Goal: Task Accomplishment & Management: Manage account settings

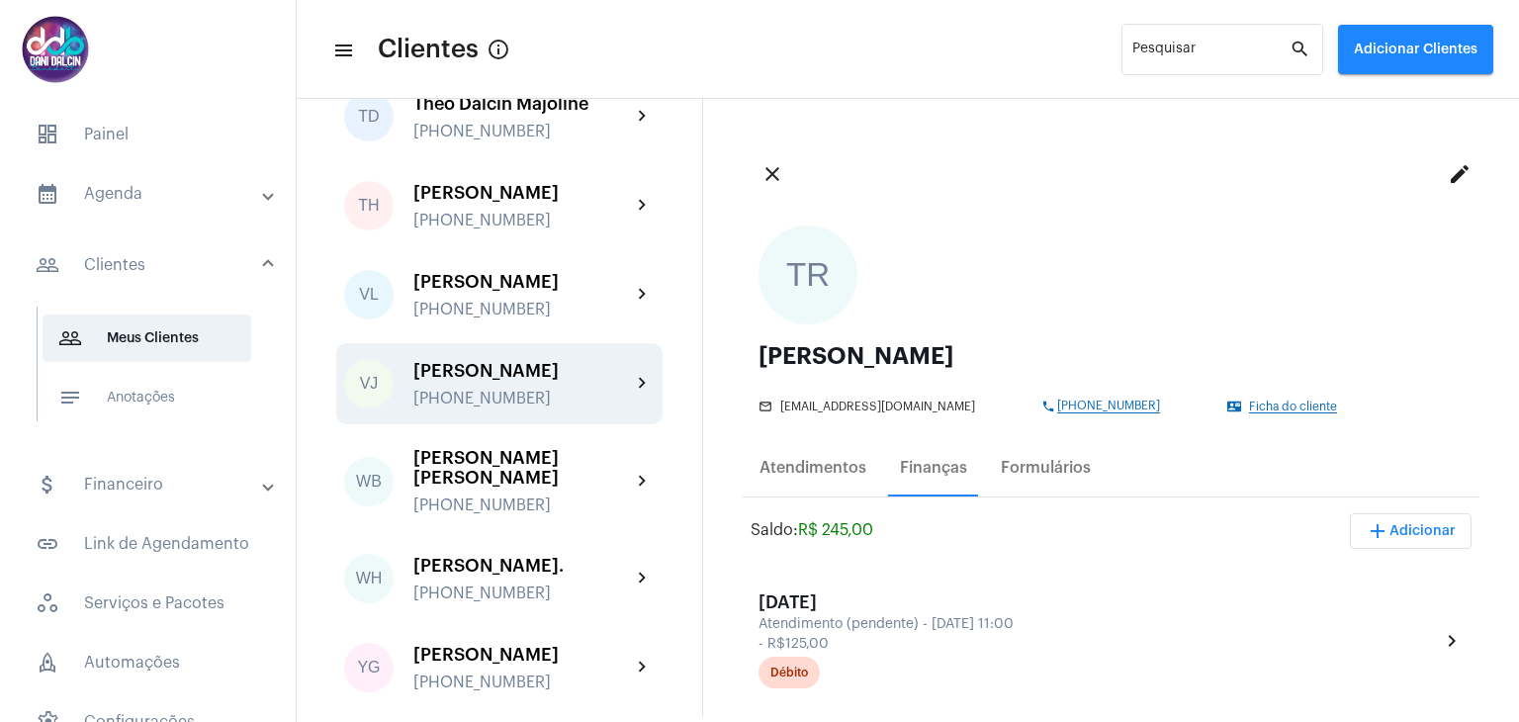
scroll to position [6534, 0]
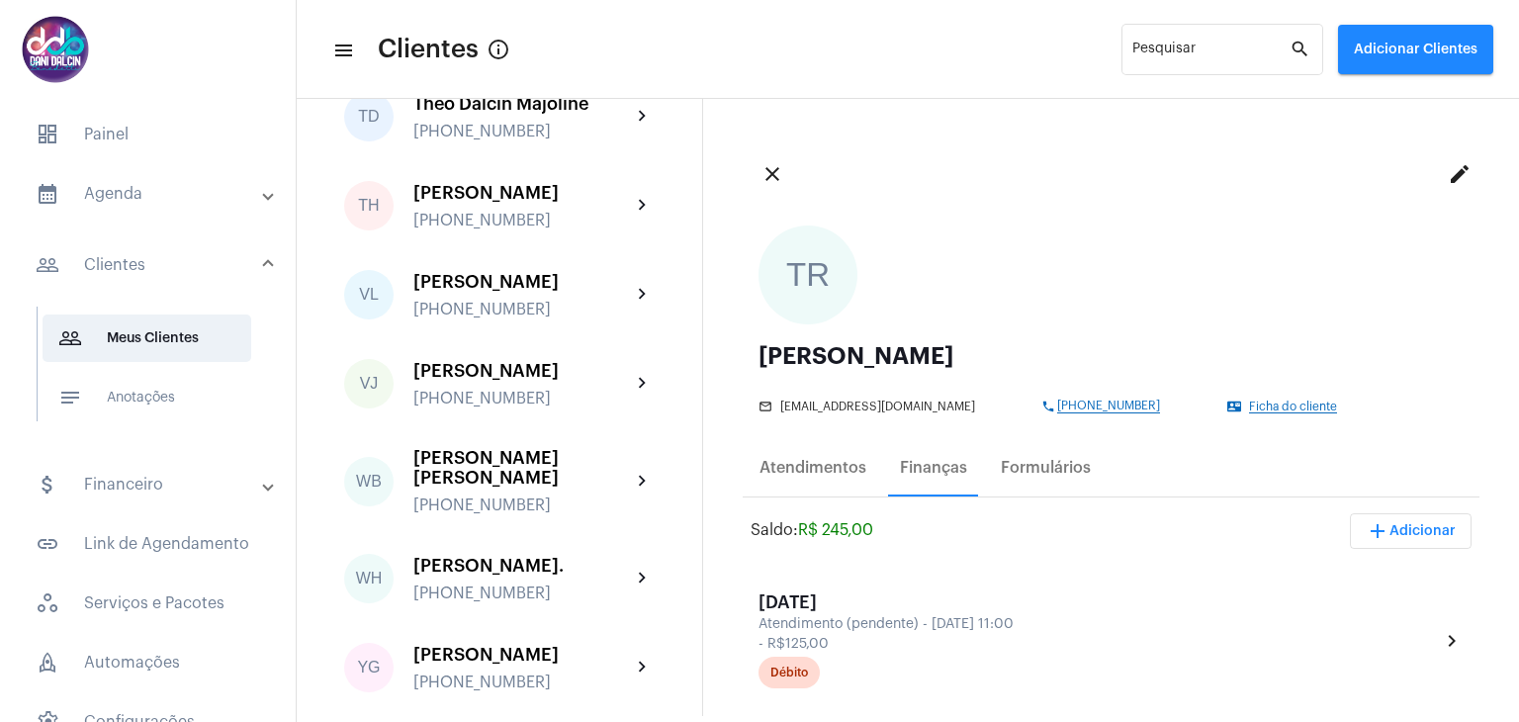
click at [133, 187] on mat-panel-title "calendar_month_outlined Agenda" at bounding box center [150, 194] width 228 height 24
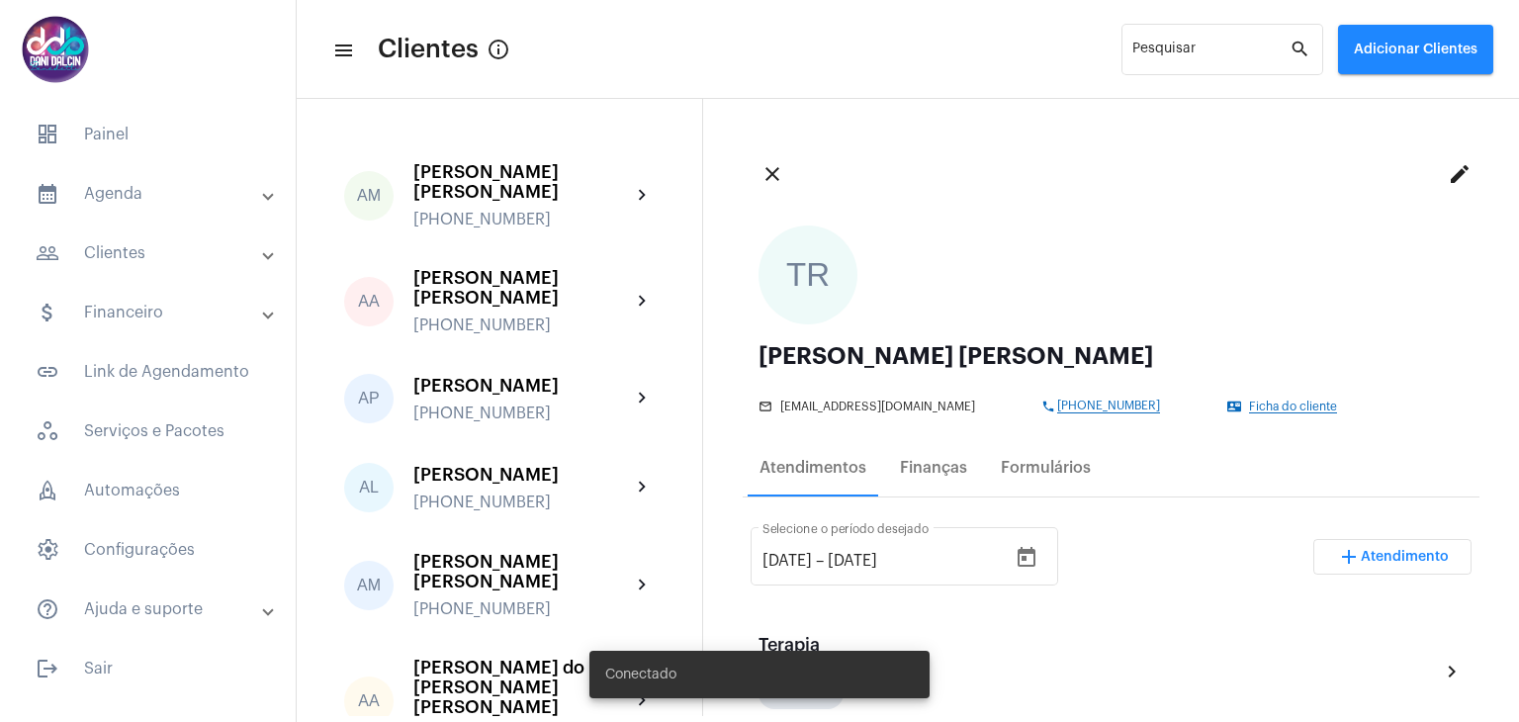
click at [182, 214] on mat-expansion-panel-header "calendar_month_outlined Agenda" at bounding box center [154, 193] width 284 height 47
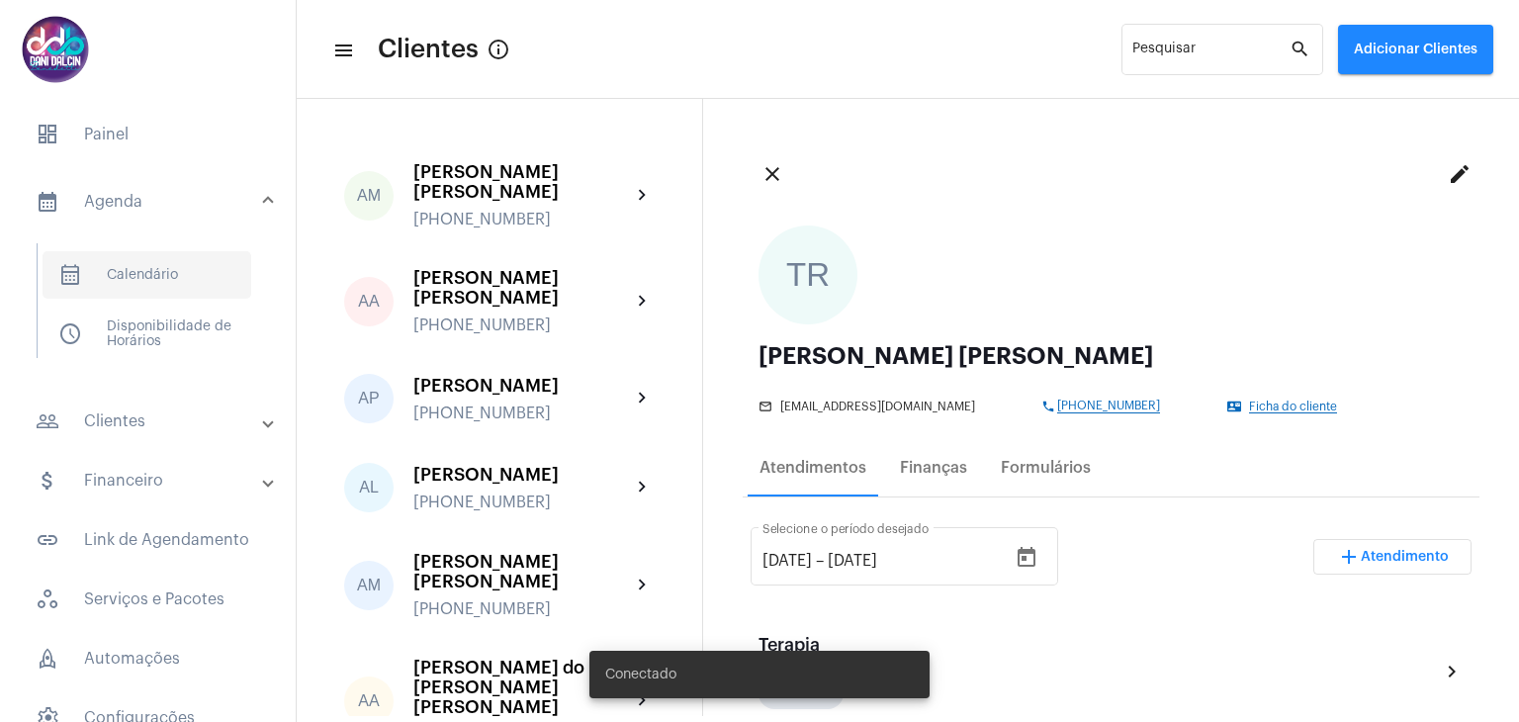
click at [172, 265] on span "calendar_month_outlined Calendário" at bounding box center [147, 274] width 209 height 47
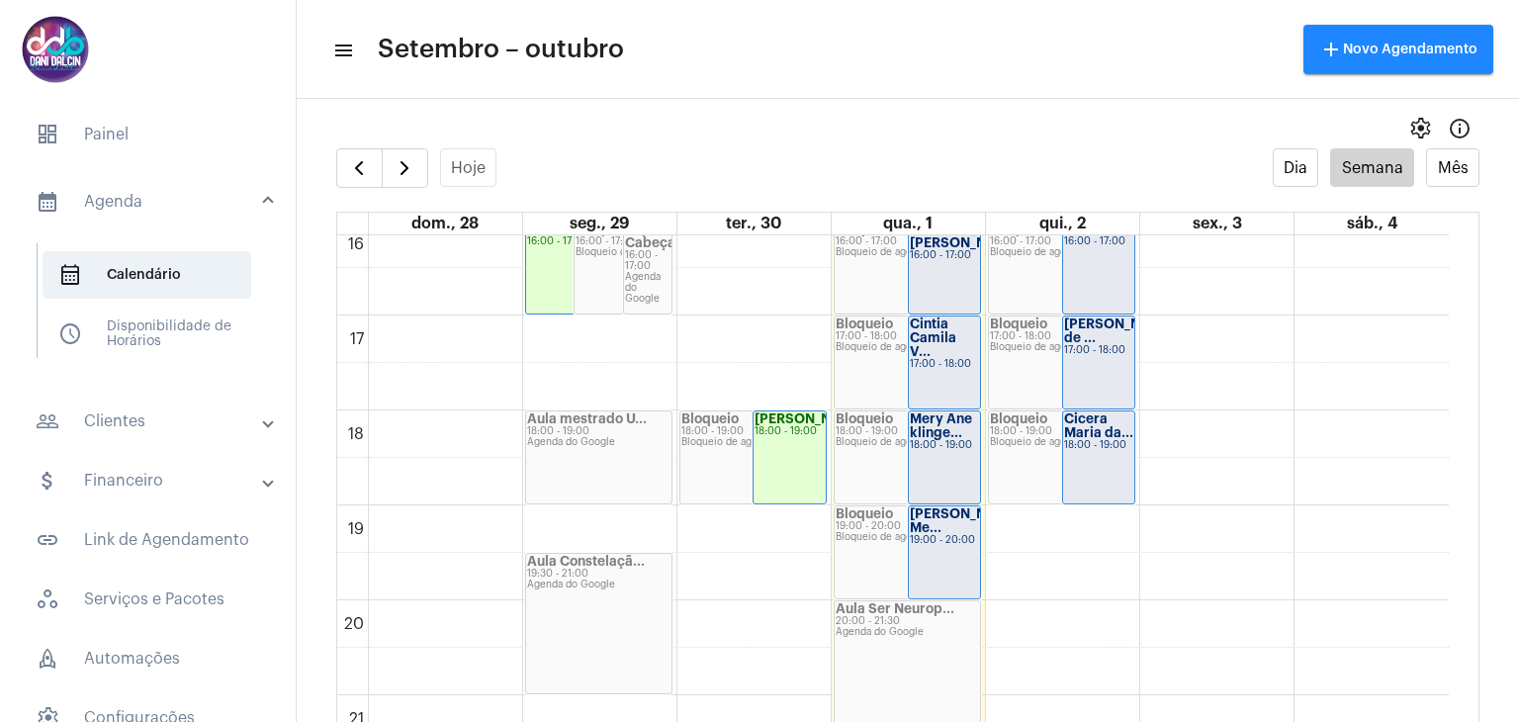
scroll to position [1560, 0]
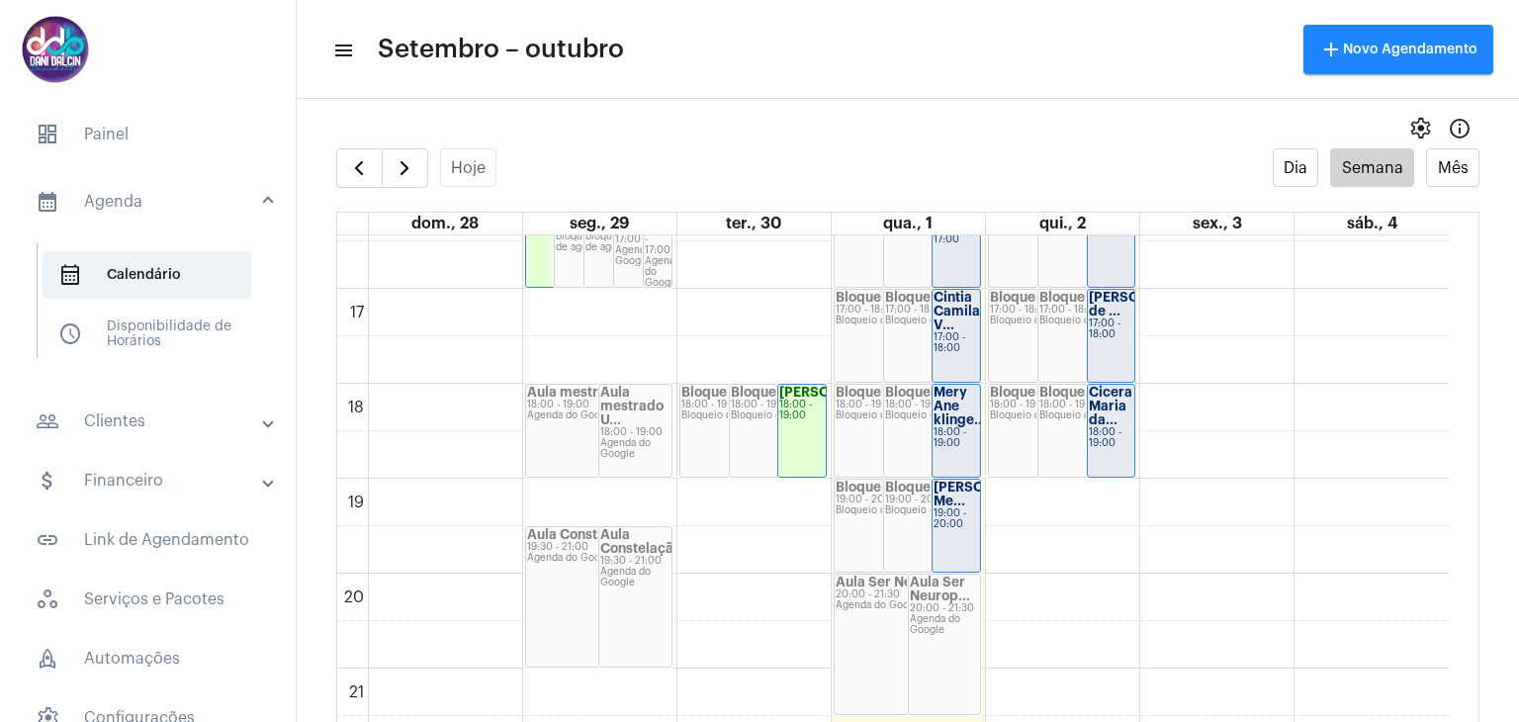
click at [957, 331] on div "Cintia Camila V..." at bounding box center [955, 312] width 45 height 42
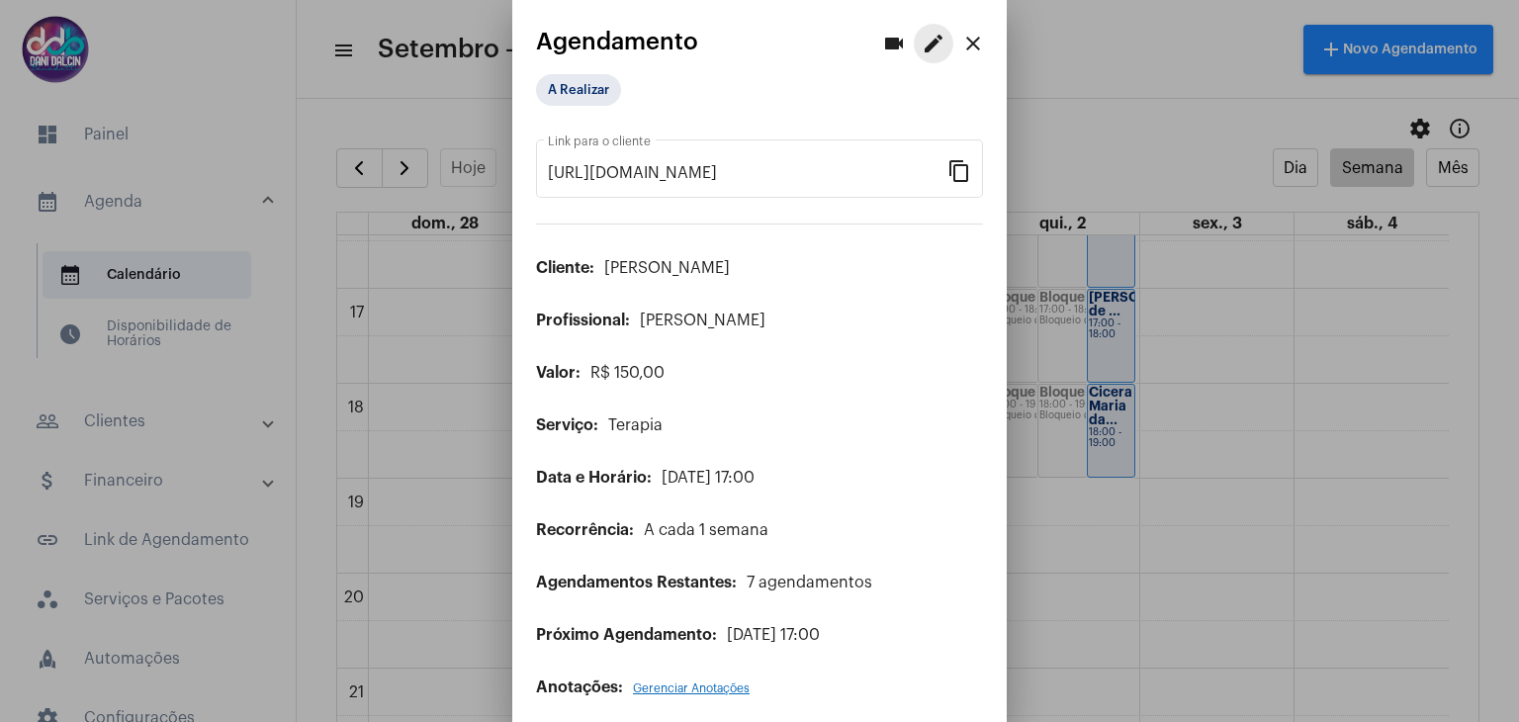
click at [922, 41] on mat-icon "edit" at bounding box center [934, 44] width 24 height 24
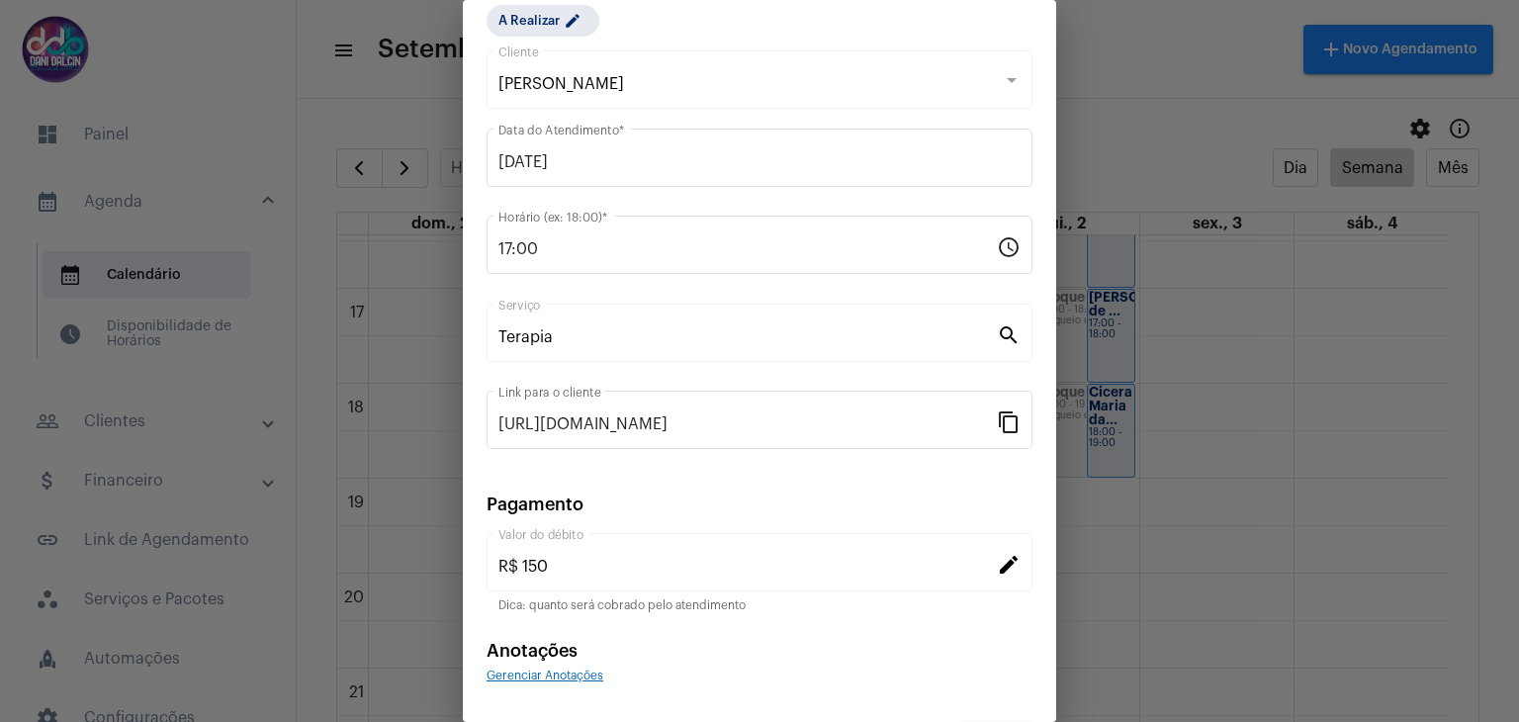
scroll to position [127, 0]
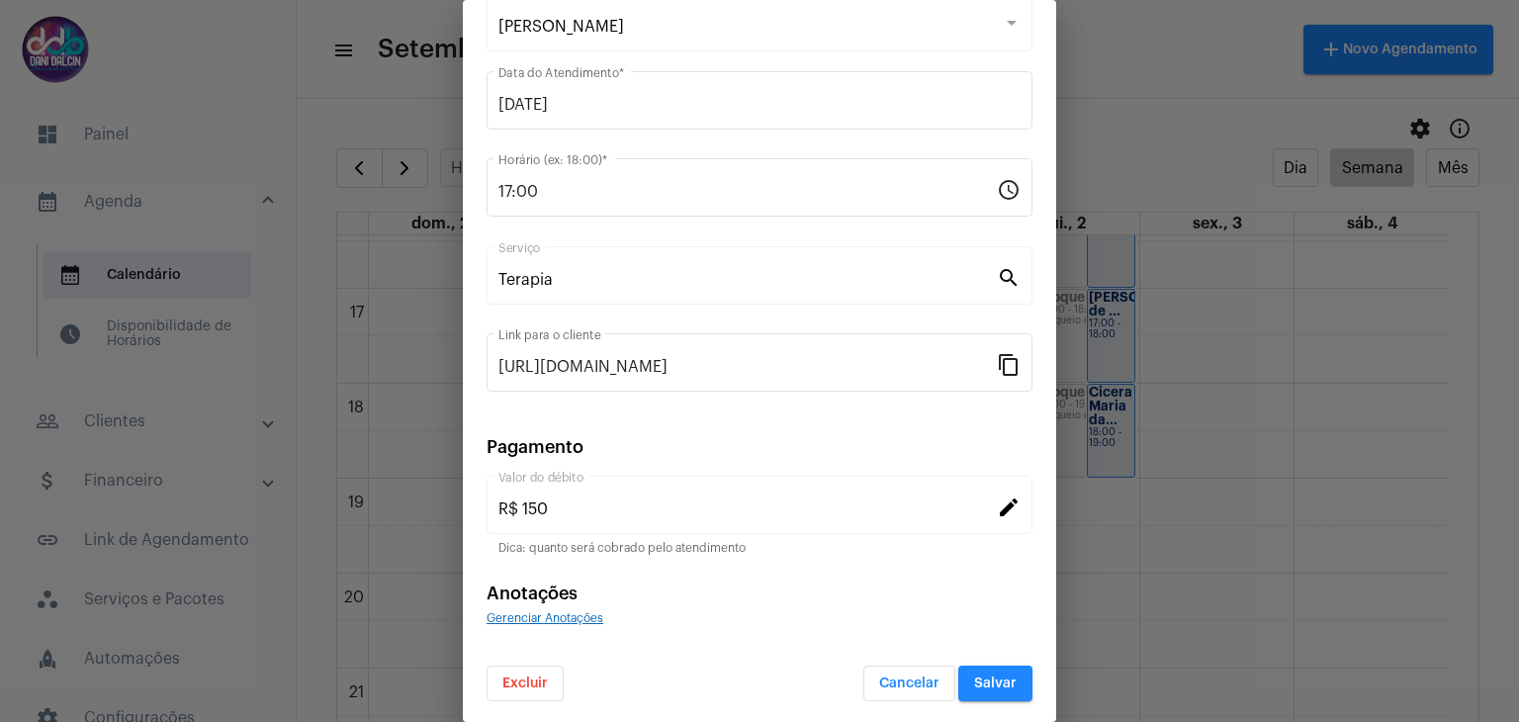
click at [533, 681] on span "Excluir" at bounding box center [524, 683] width 45 height 14
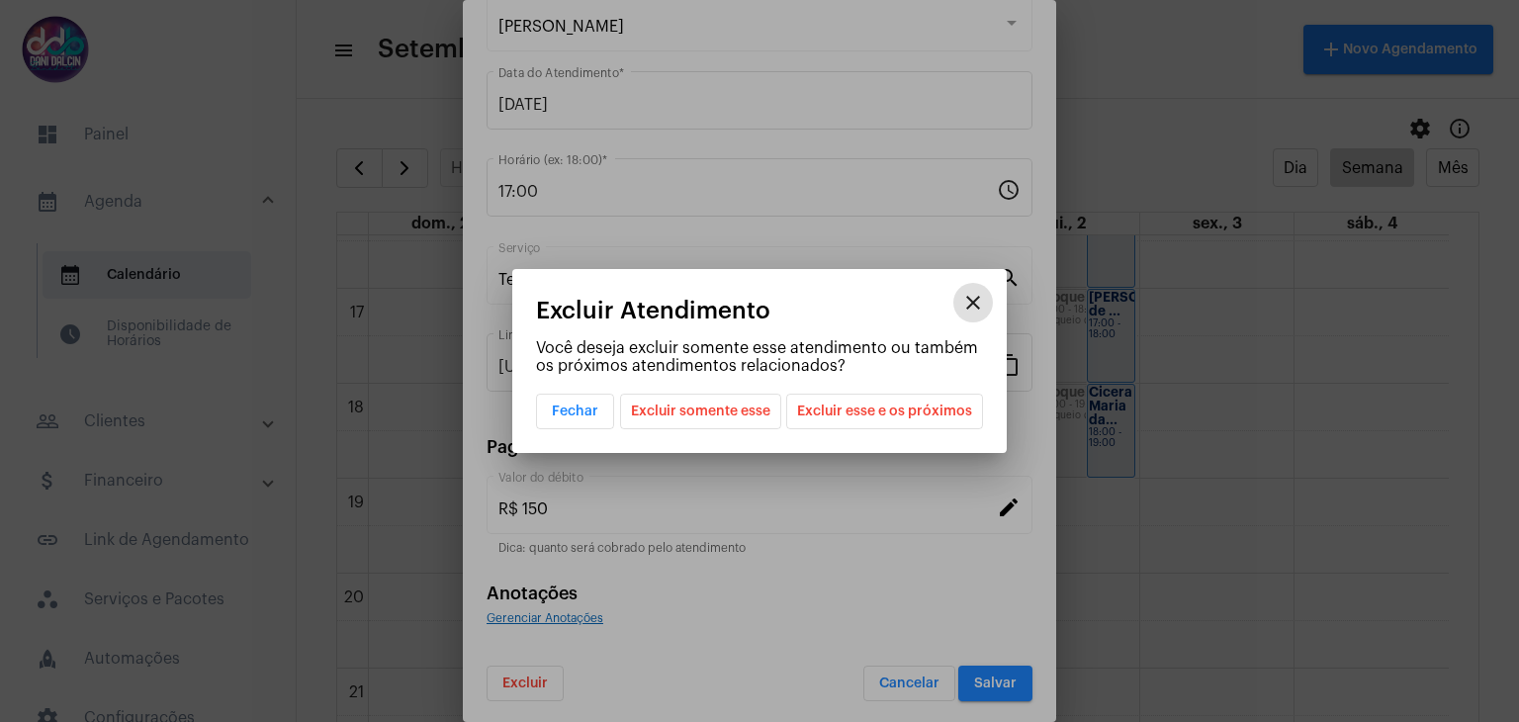
click at [709, 415] on span "Excluir somente esse" at bounding box center [700, 412] width 139 height 34
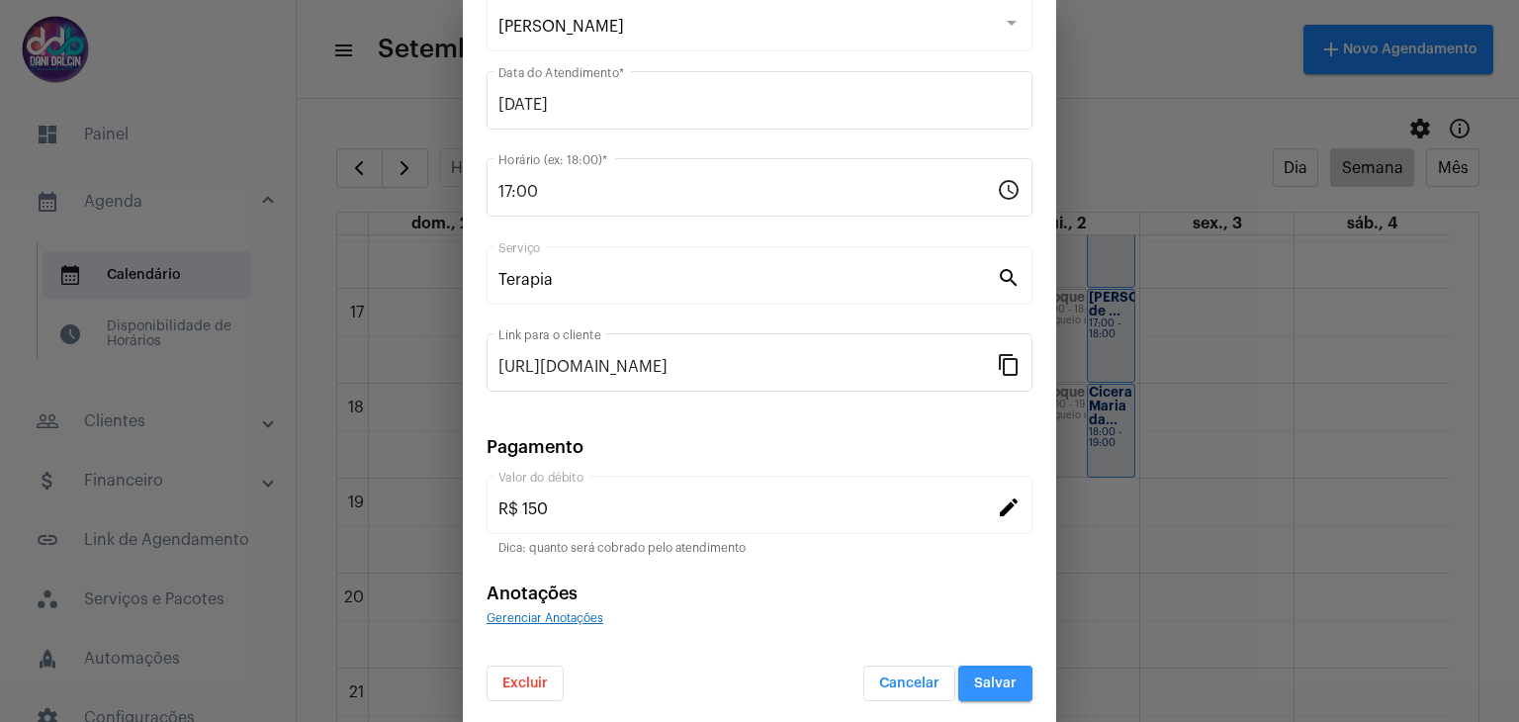
click at [974, 677] on span "Salvar" at bounding box center [995, 683] width 43 height 14
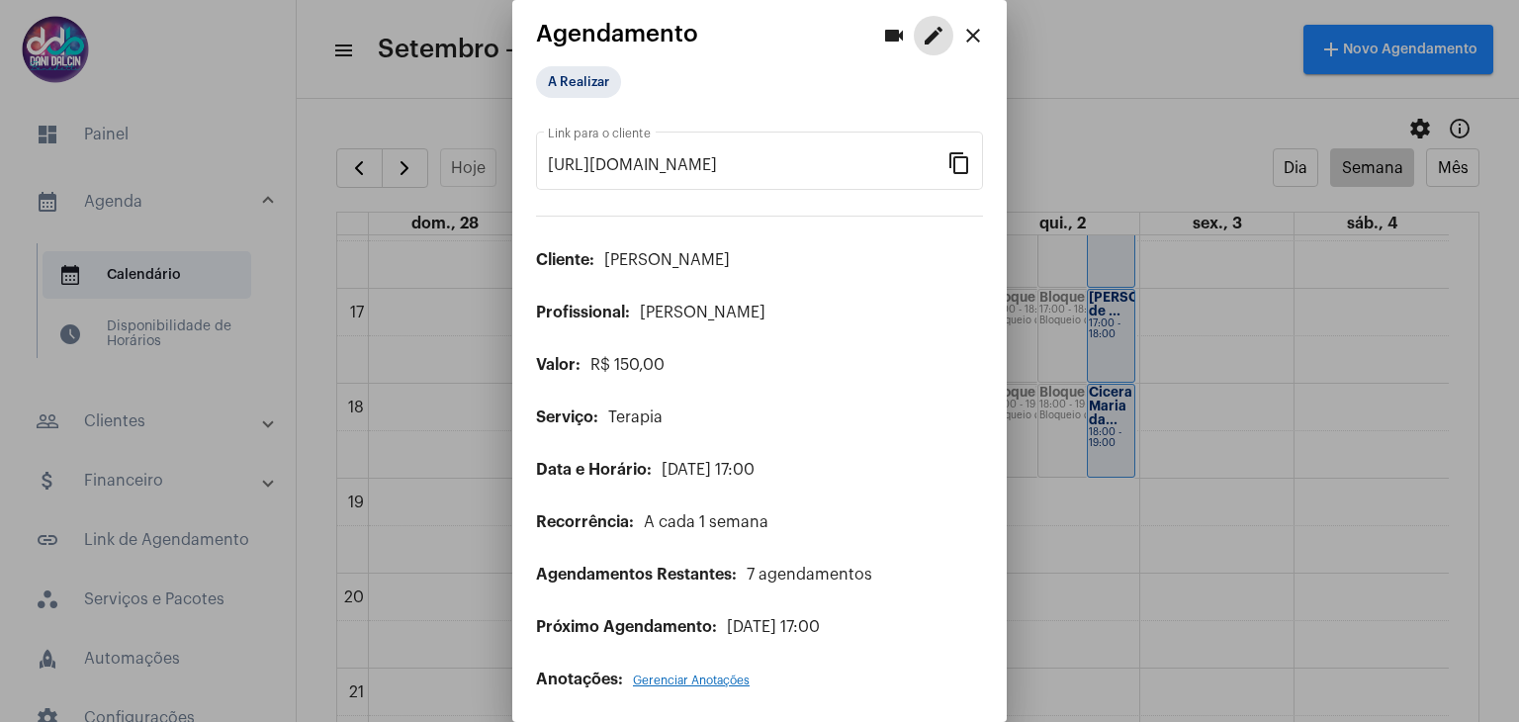
scroll to position [9, 0]
click at [961, 27] on mat-icon "close" at bounding box center [973, 35] width 24 height 24
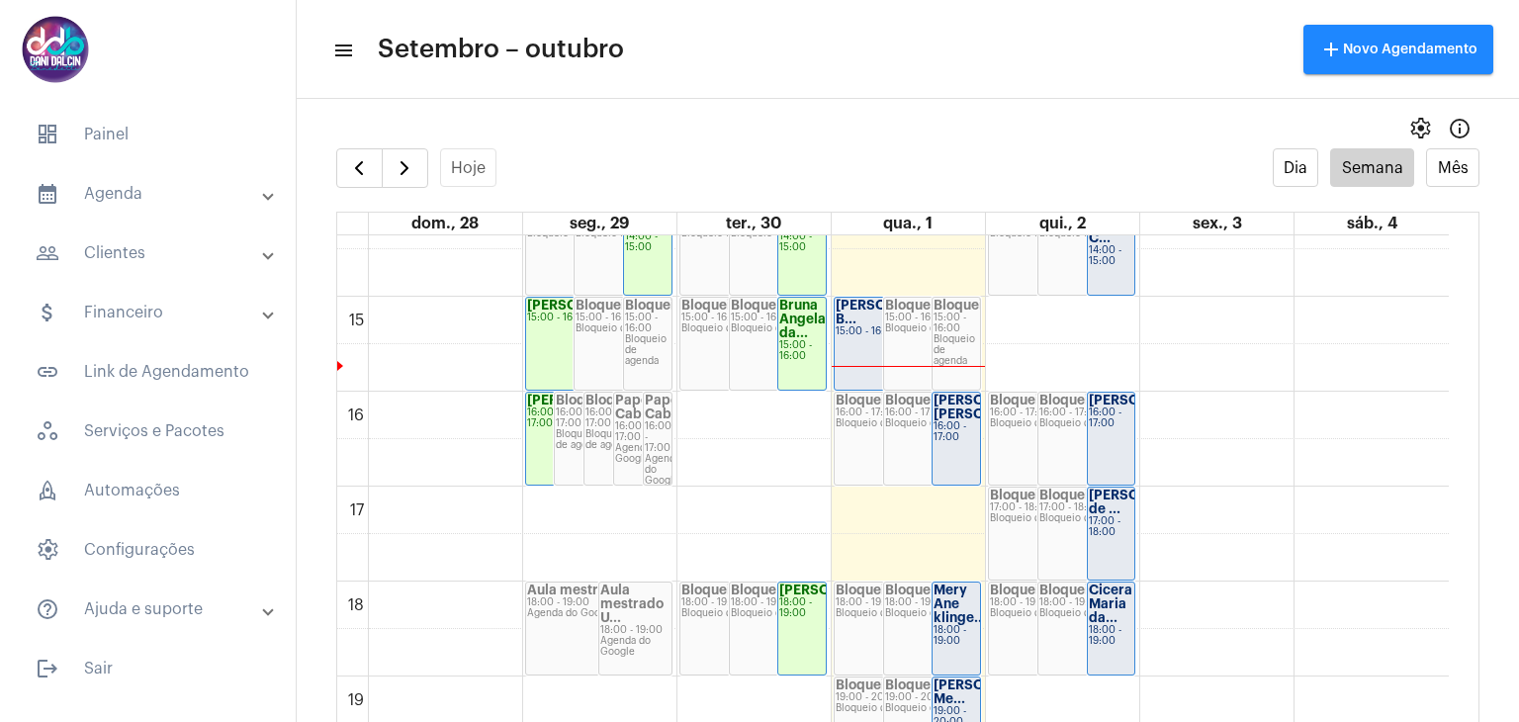
scroll to position [1461, 0]
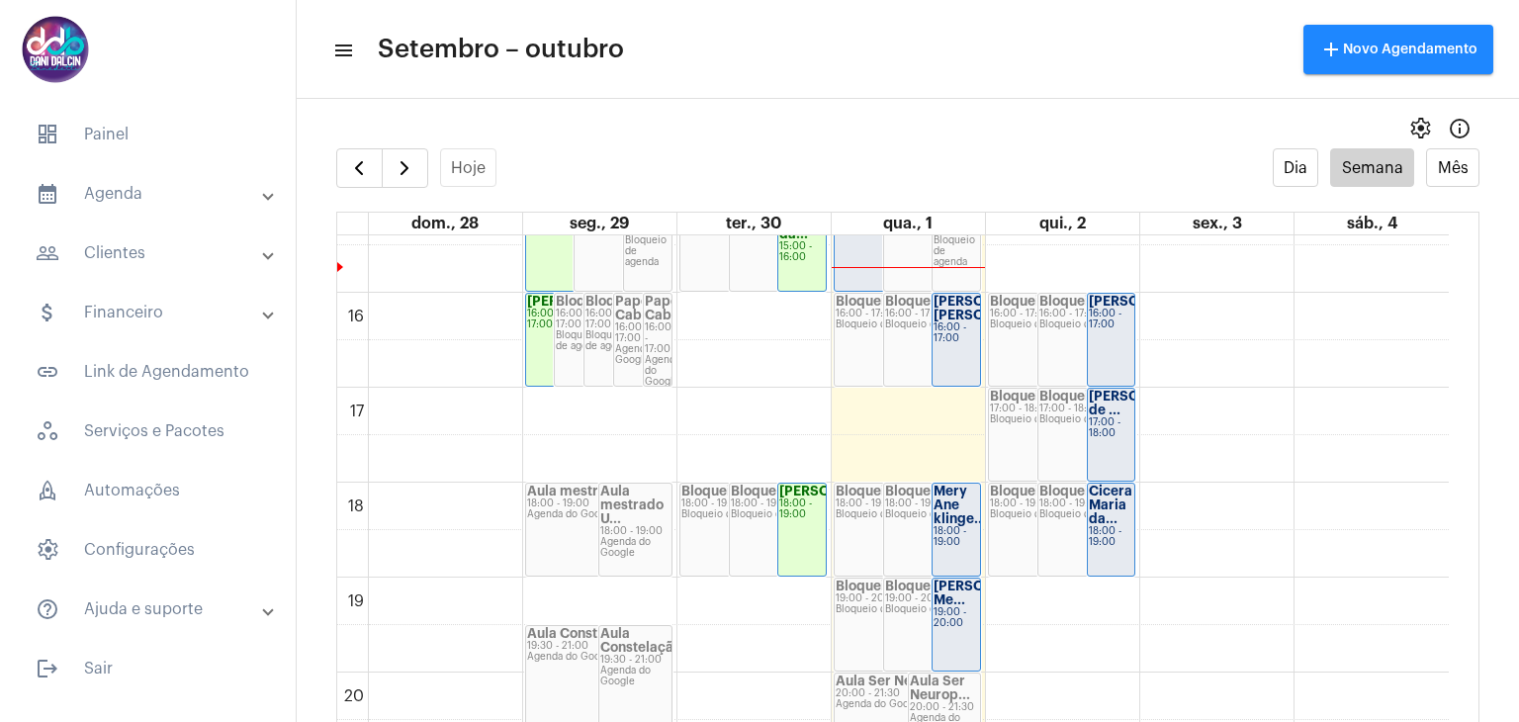
click at [1107, 436] on div "17:00 - 18:00" at bounding box center [1111, 428] width 45 height 22
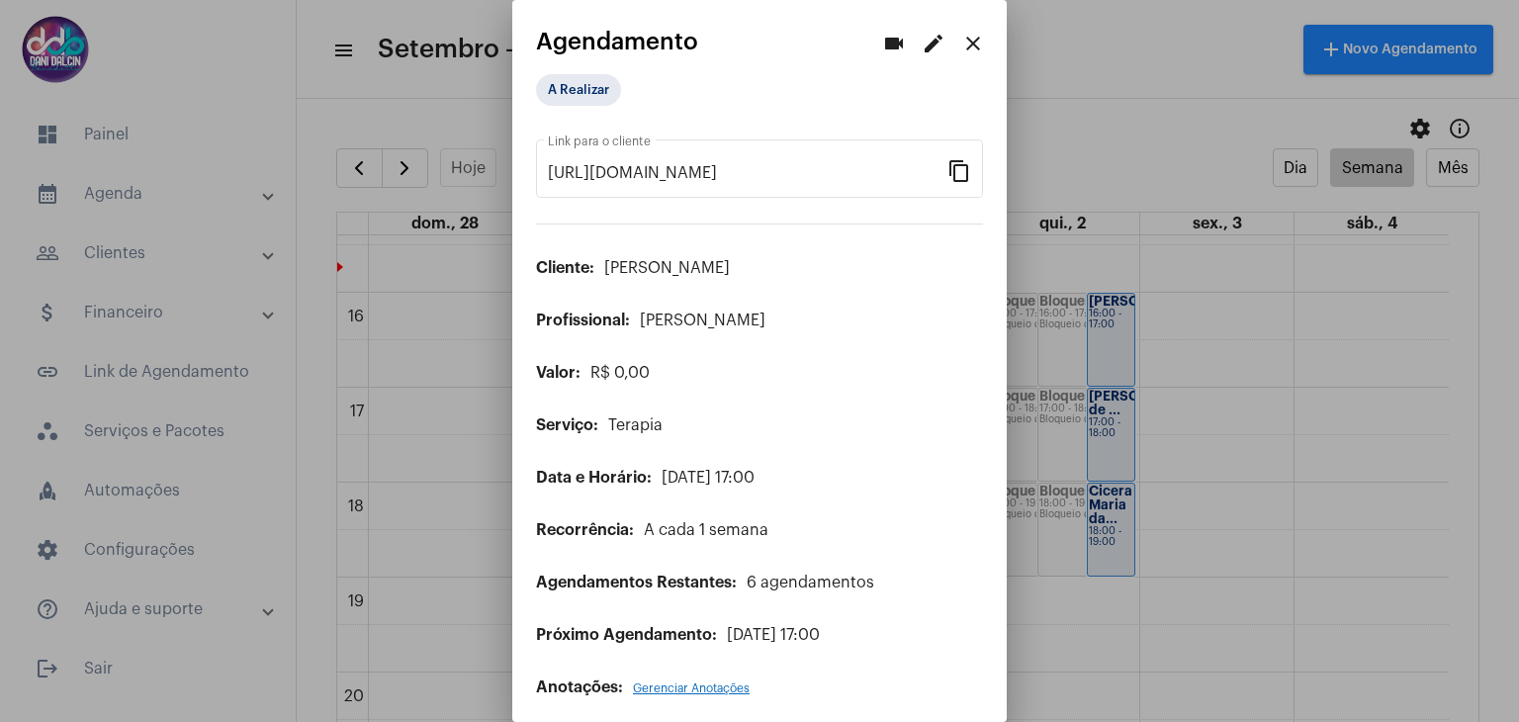
click at [922, 44] on mat-icon "edit" at bounding box center [934, 44] width 24 height 24
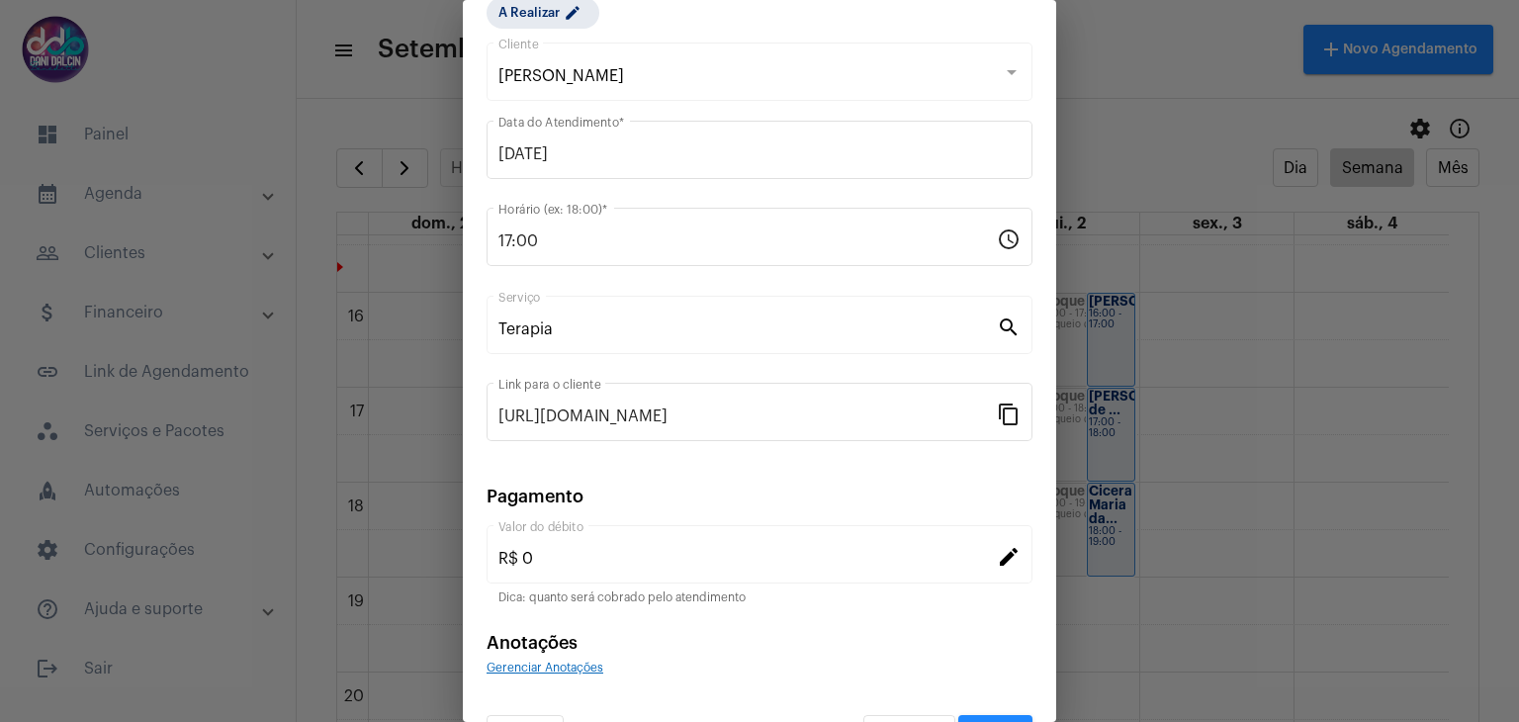
scroll to position [127, 0]
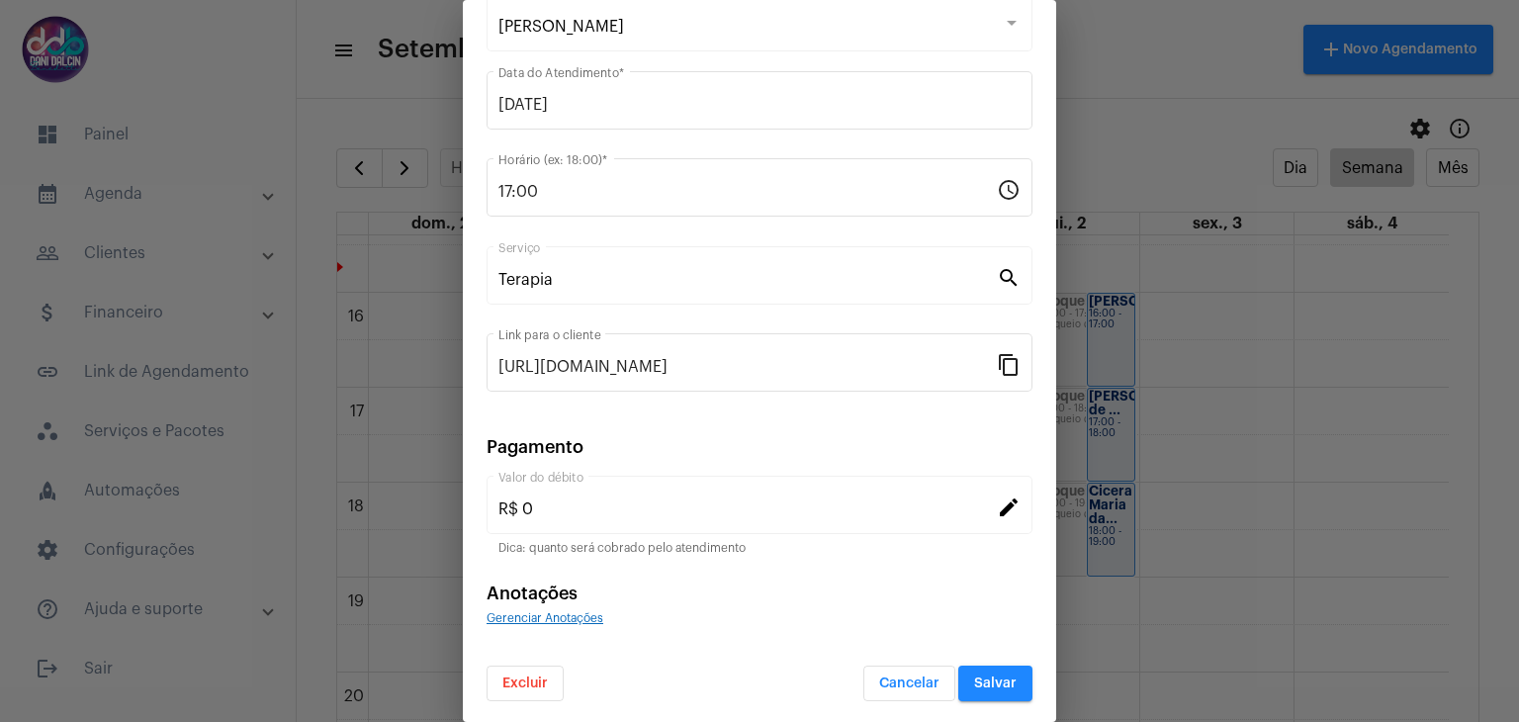
click at [534, 681] on span "Excluir" at bounding box center [524, 683] width 45 height 14
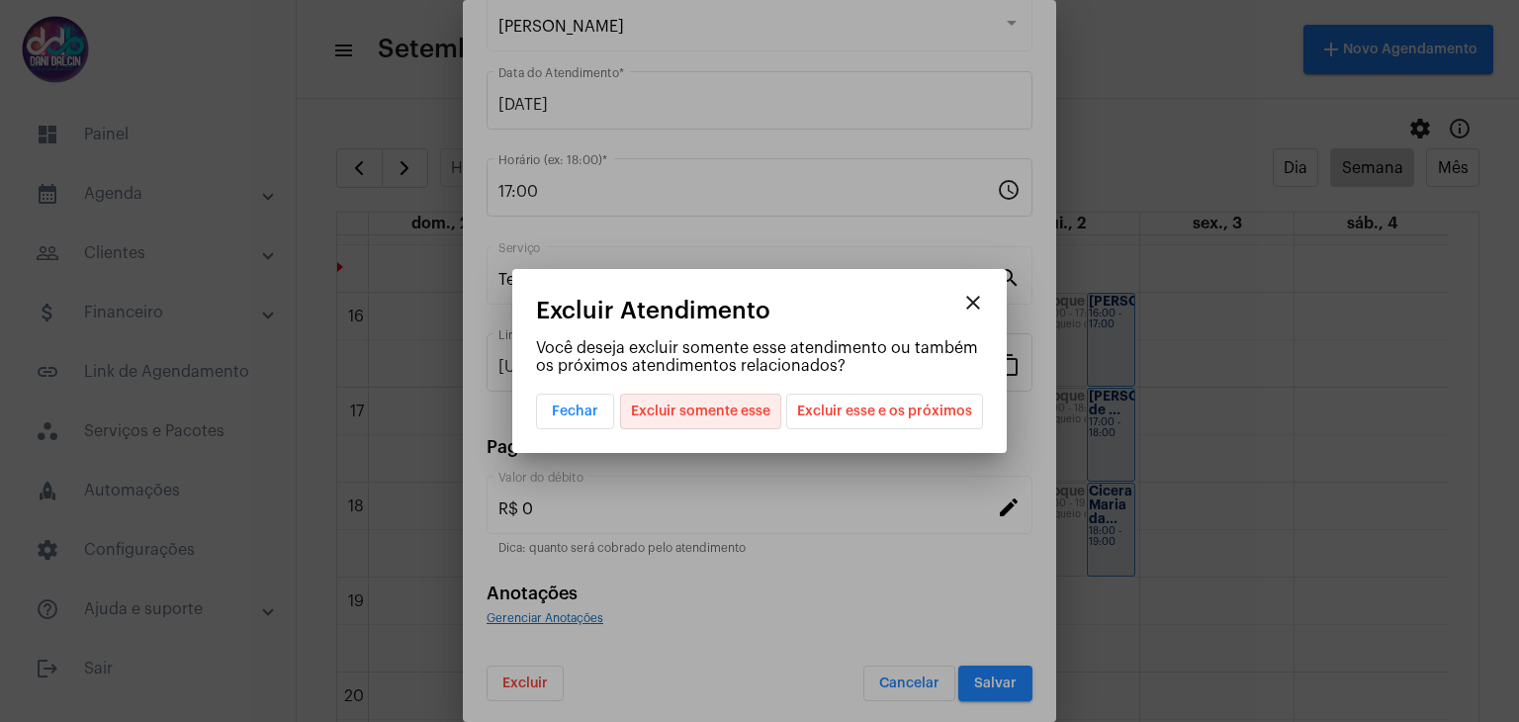
click at [693, 409] on span "Excluir somente esse" at bounding box center [700, 412] width 139 height 34
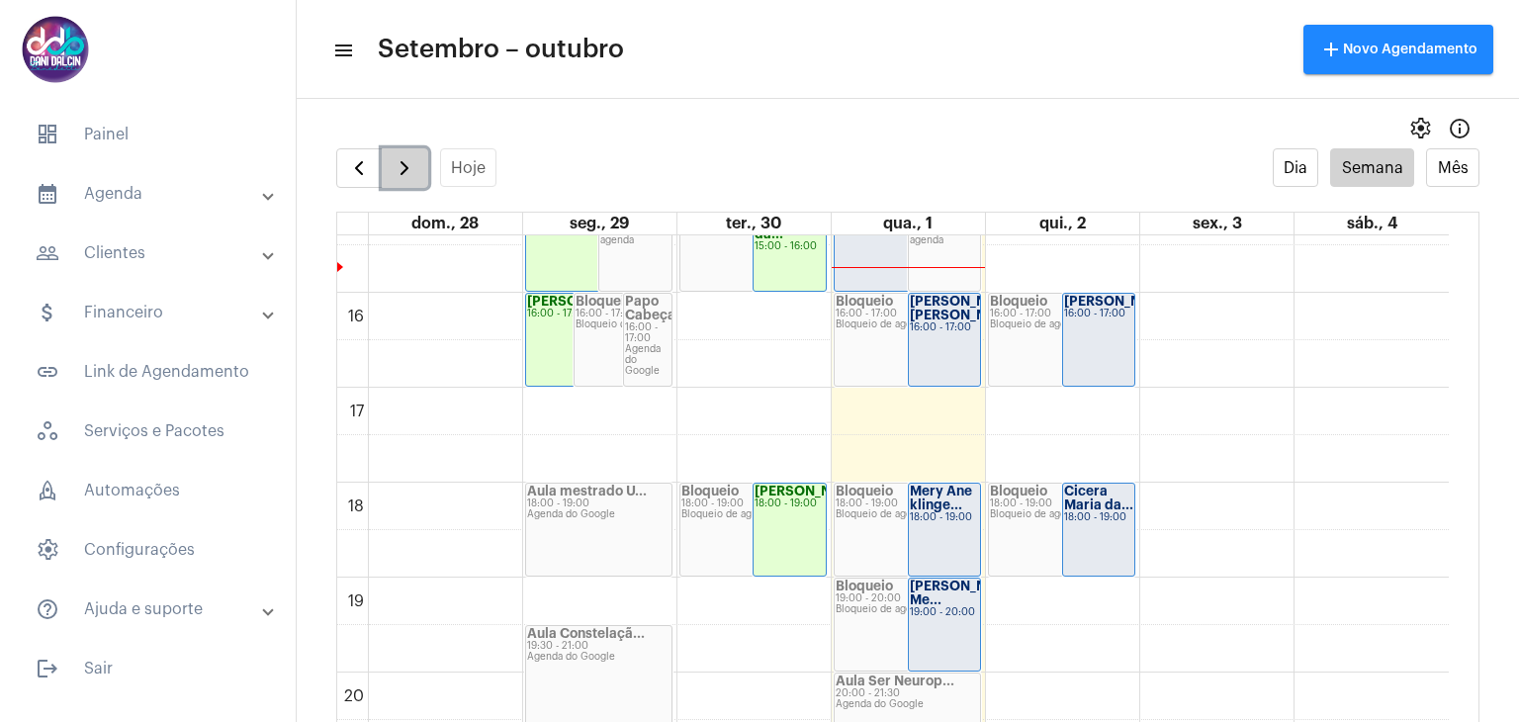
click at [410, 183] on button "button" at bounding box center [405, 168] width 46 height 40
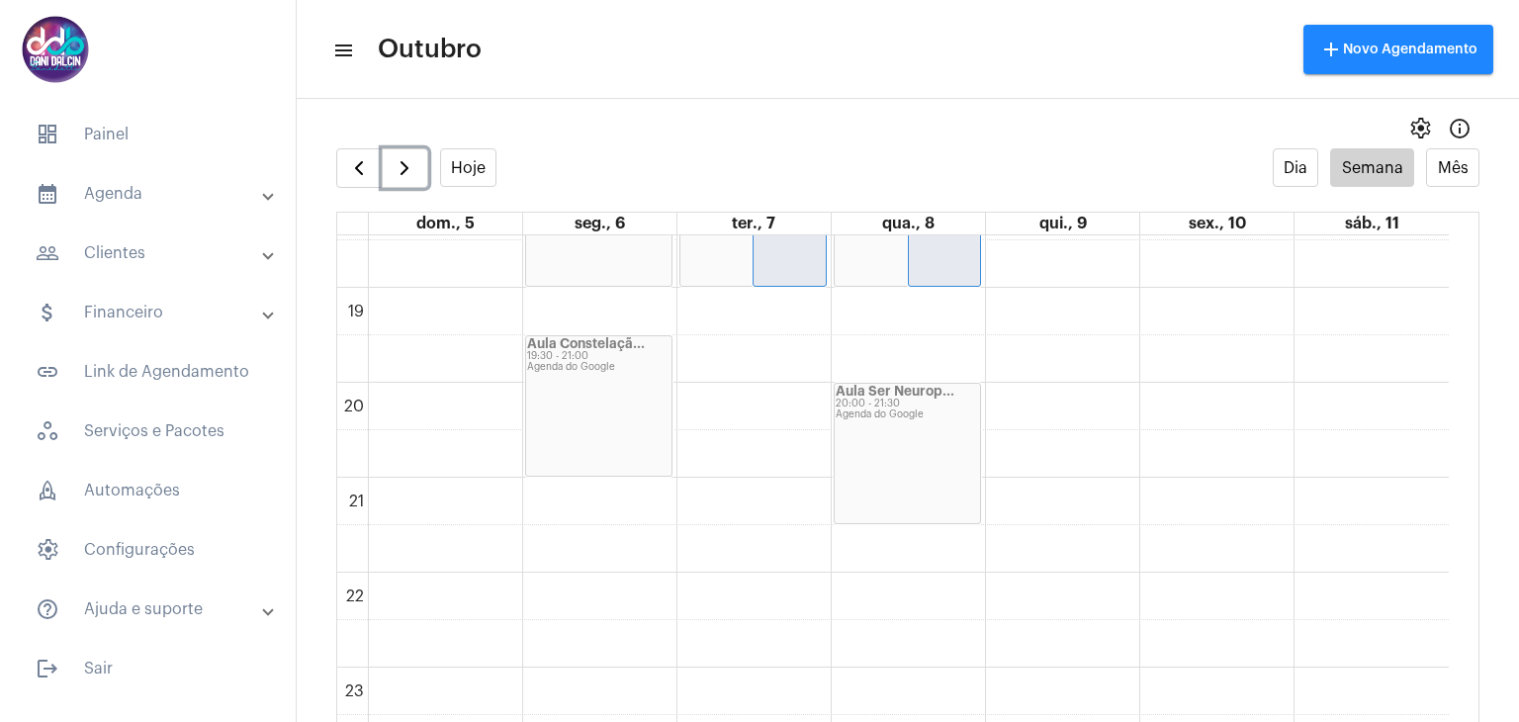
scroll to position [1454, 0]
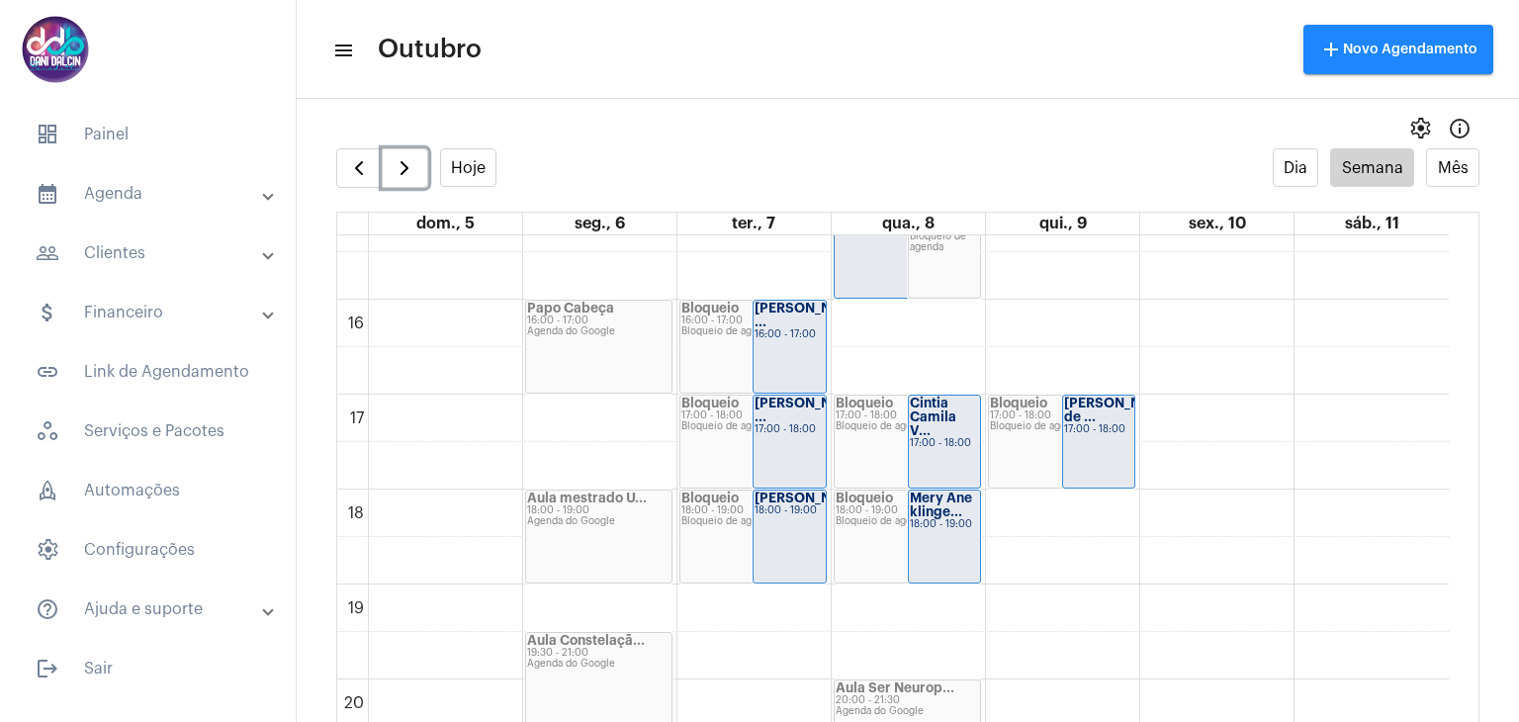
click at [1106, 428] on div "17:00 - 18:00" at bounding box center [1099, 429] width 70 height 11
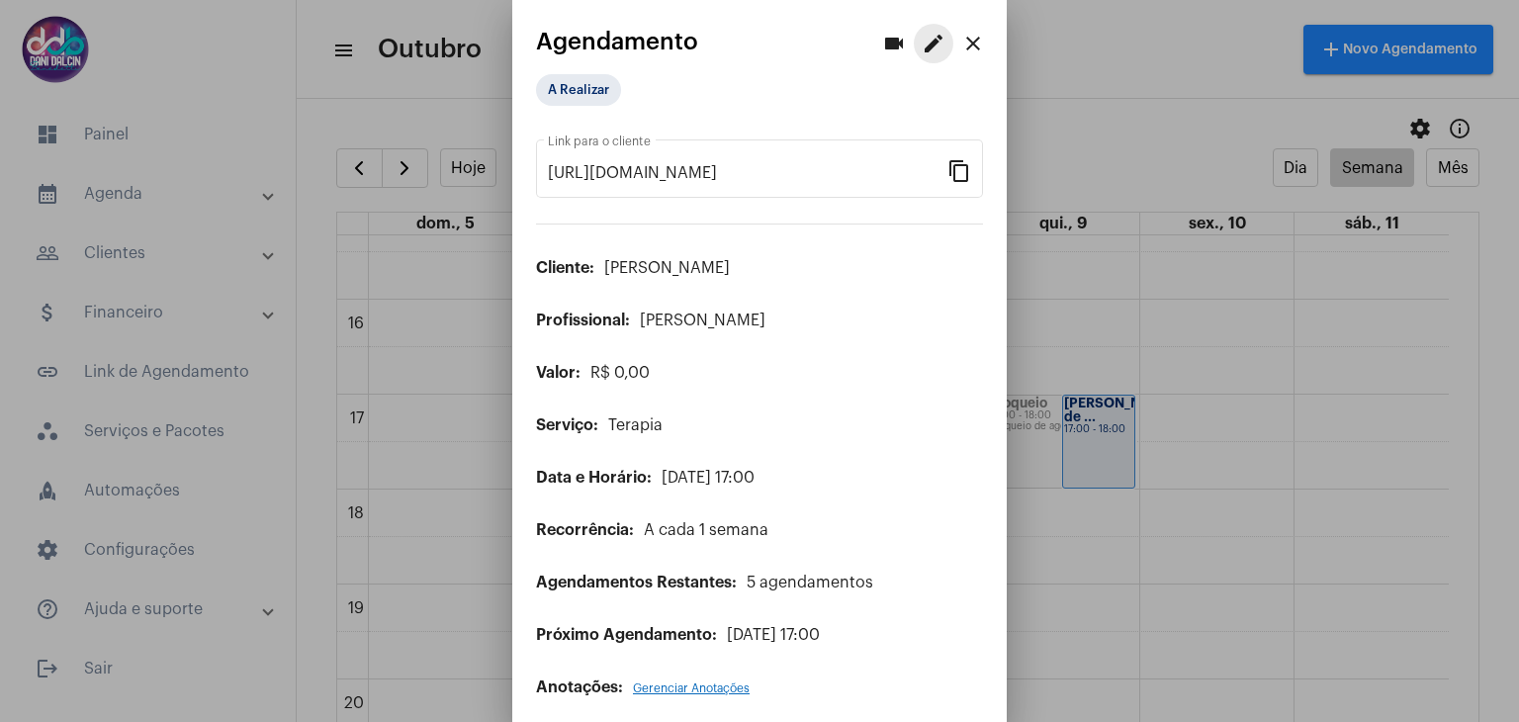
click at [922, 49] on mat-icon "edit" at bounding box center [934, 44] width 24 height 24
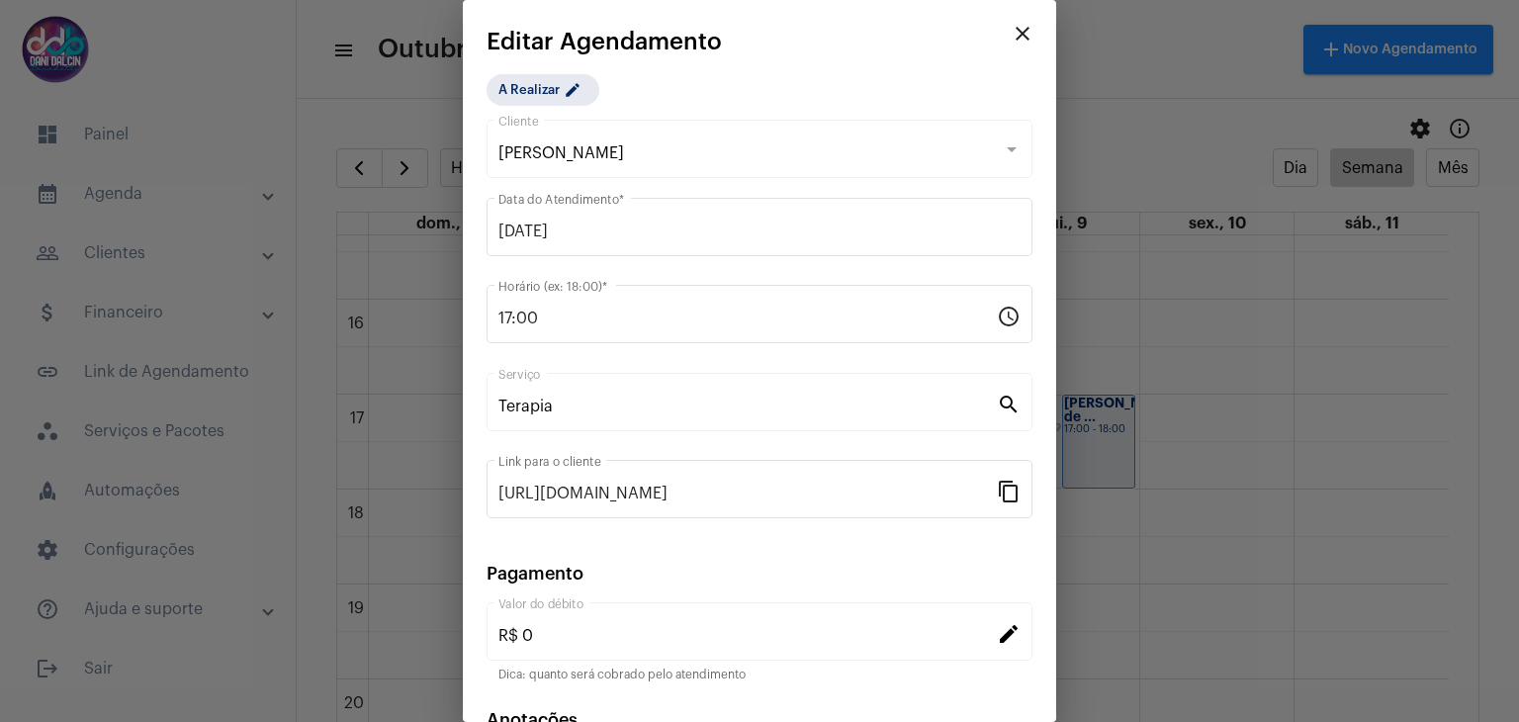
scroll to position [127, 0]
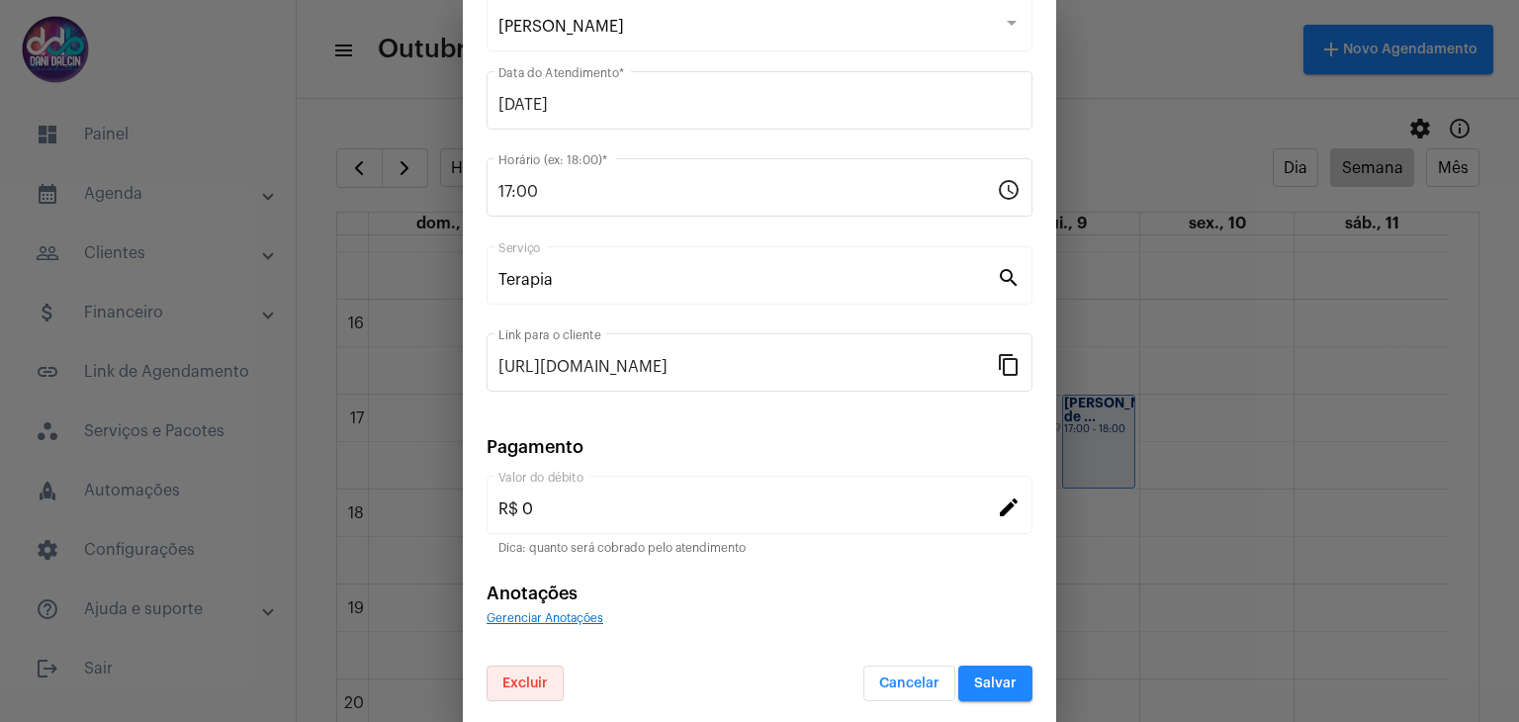
click at [518, 687] on button "Excluir" at bounding box center [524, 683] width 77 height 36
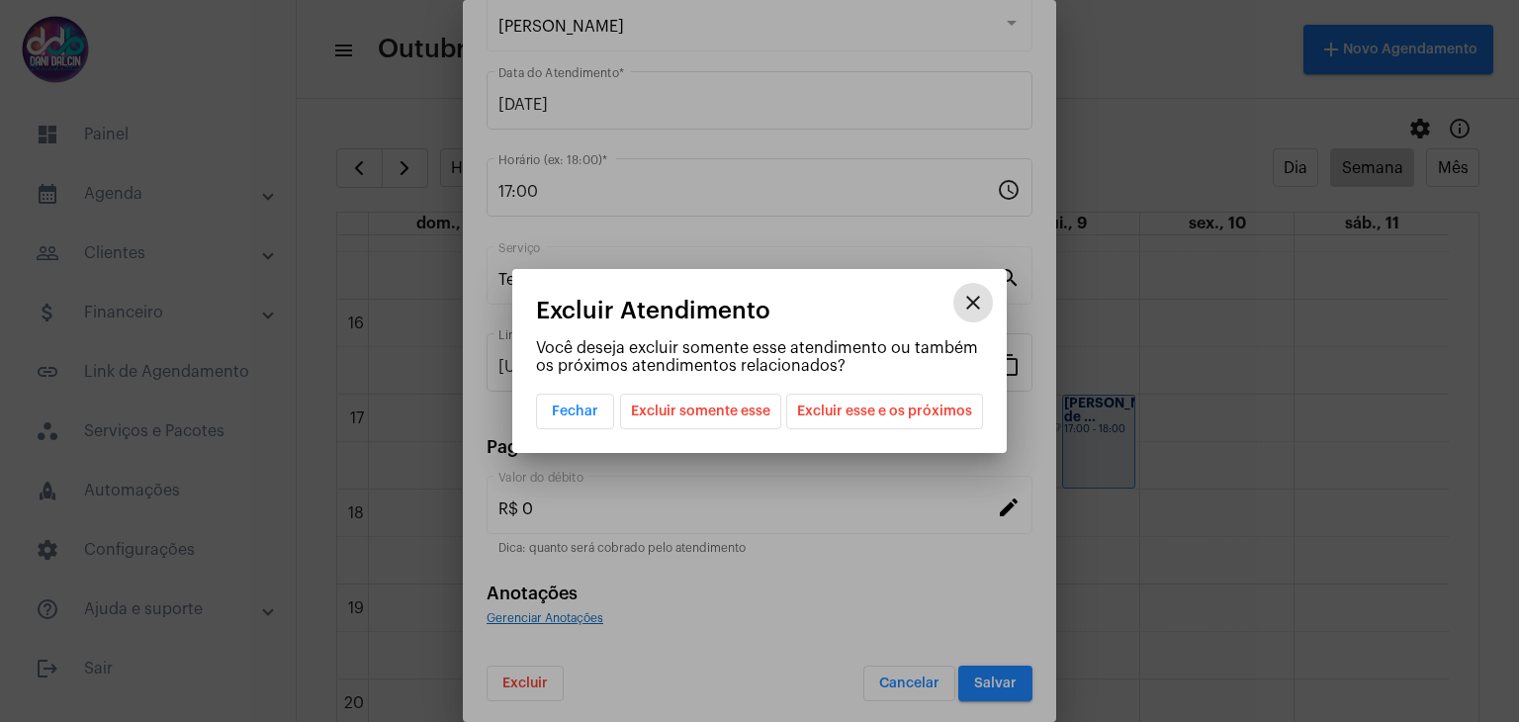
click at [696, 414] on span "Excluir somente esse" at bounding box center [700, 412] width 139 height 34
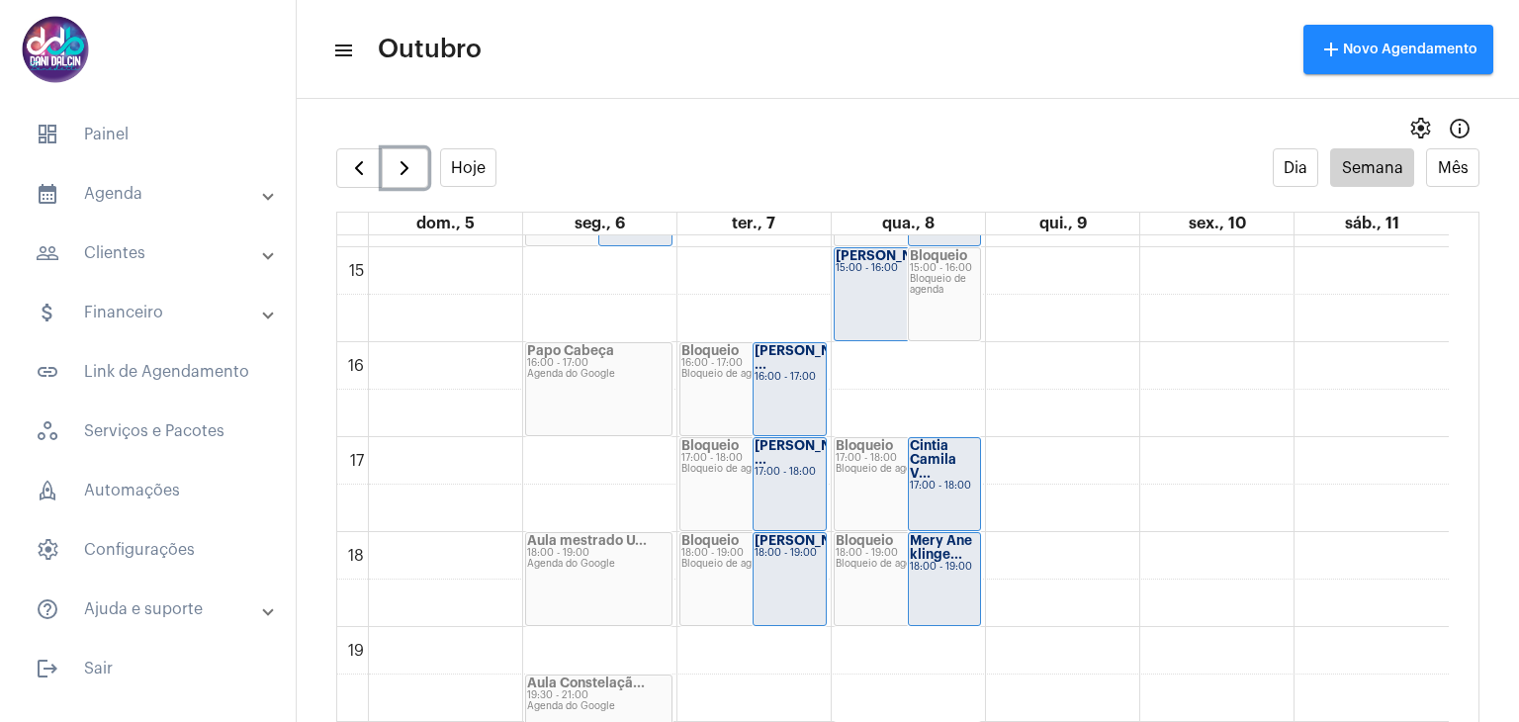
scroll to position [1454, 0]
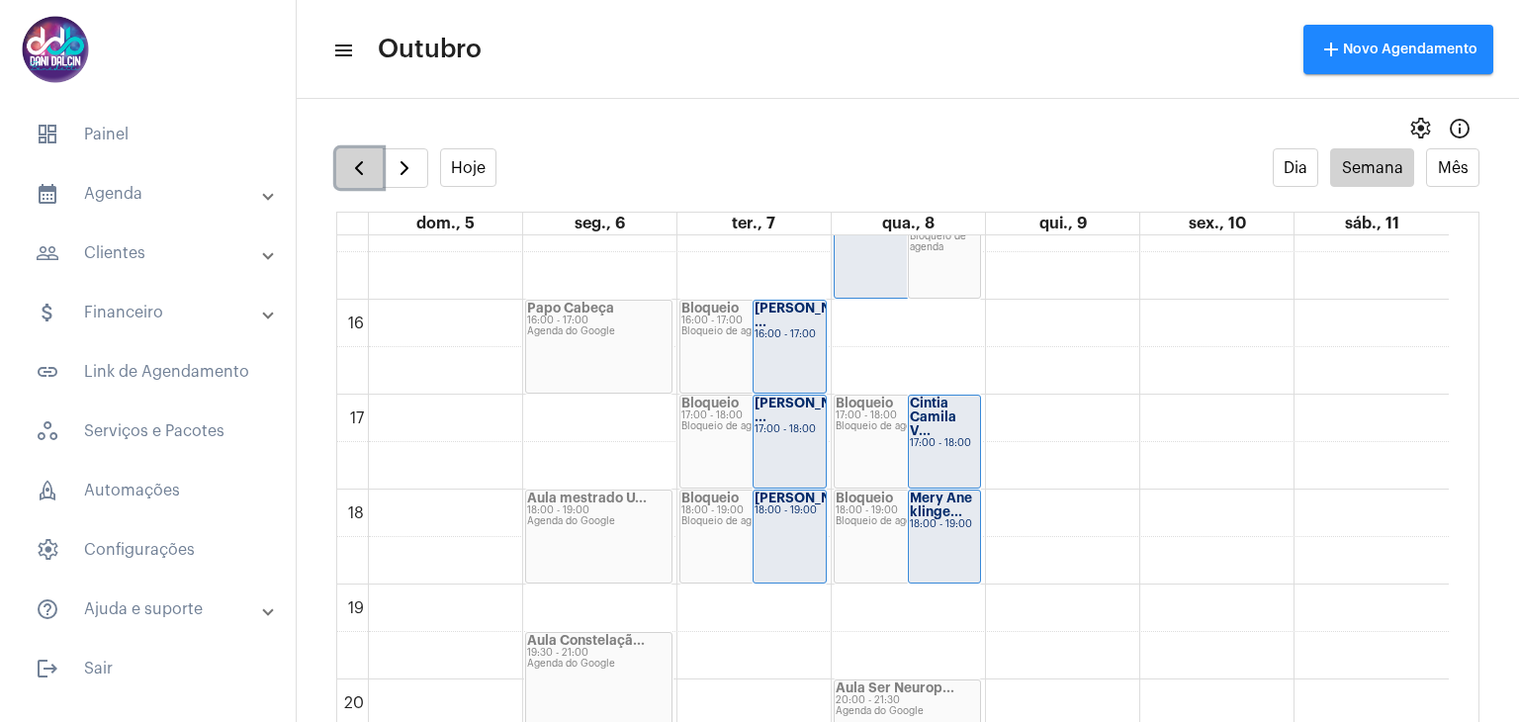
click at [349, 160] on span "button" at bounding box center [359, 168] width 24 height 24
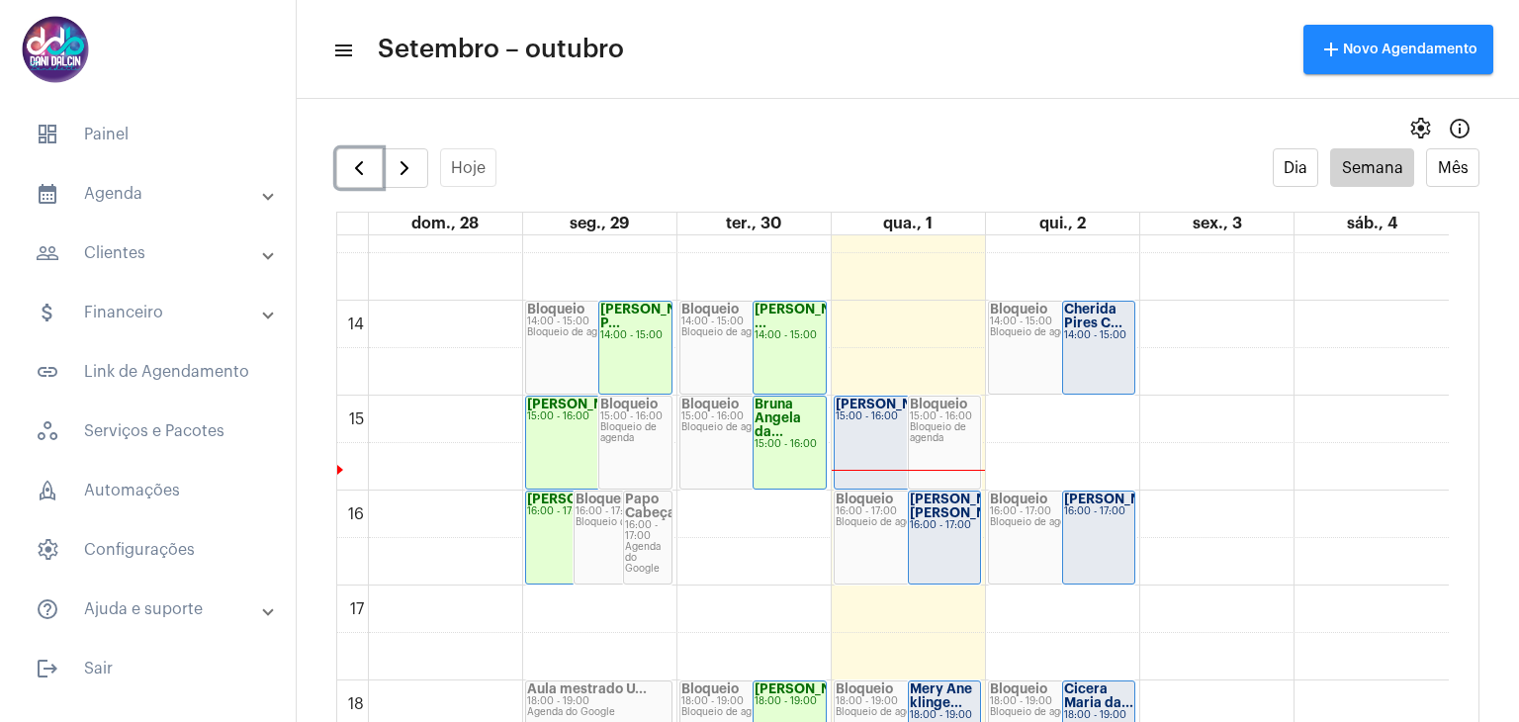
scroll to position [1362, 0]
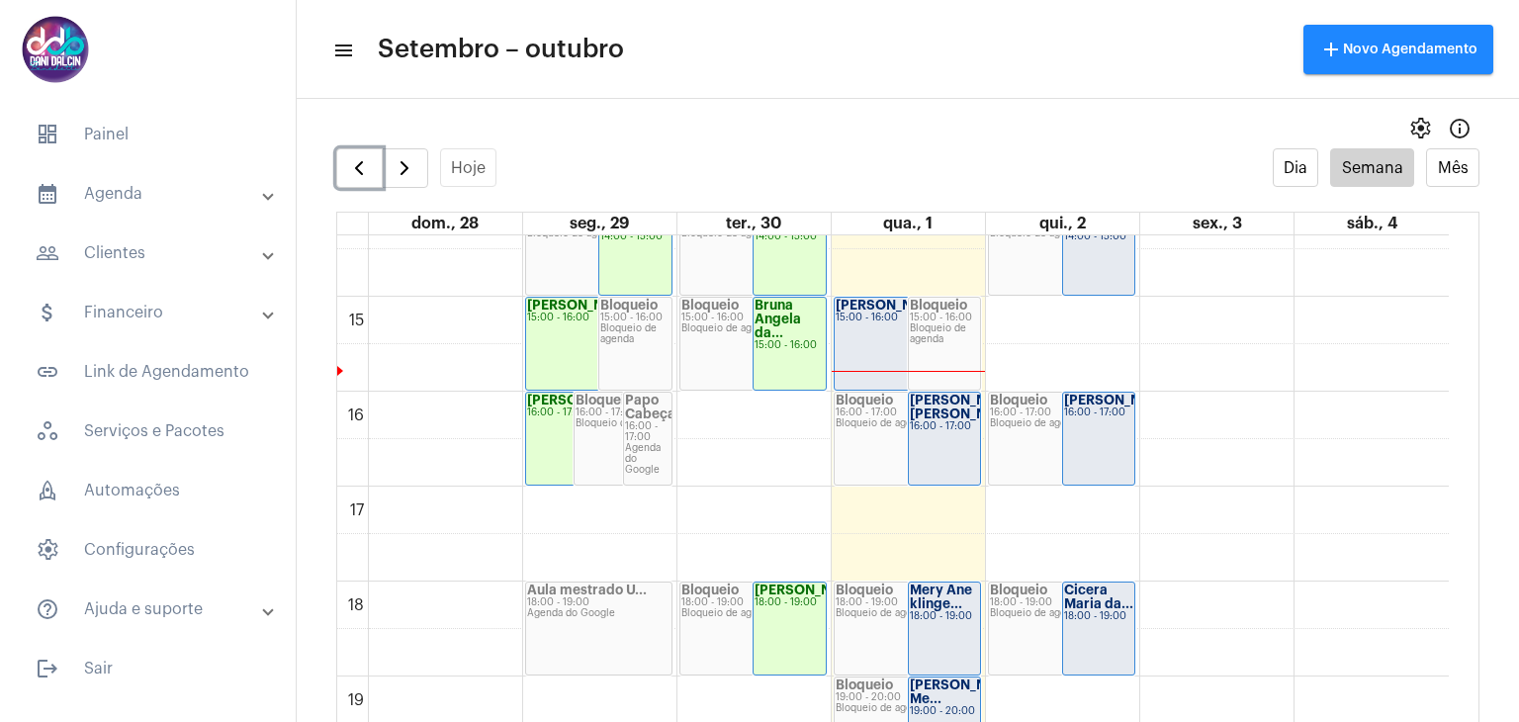
click at [856, 331] on div "Andressa Melo B... 15:00 - 16:00" at bounding box center [907, 344] width 145 height 92
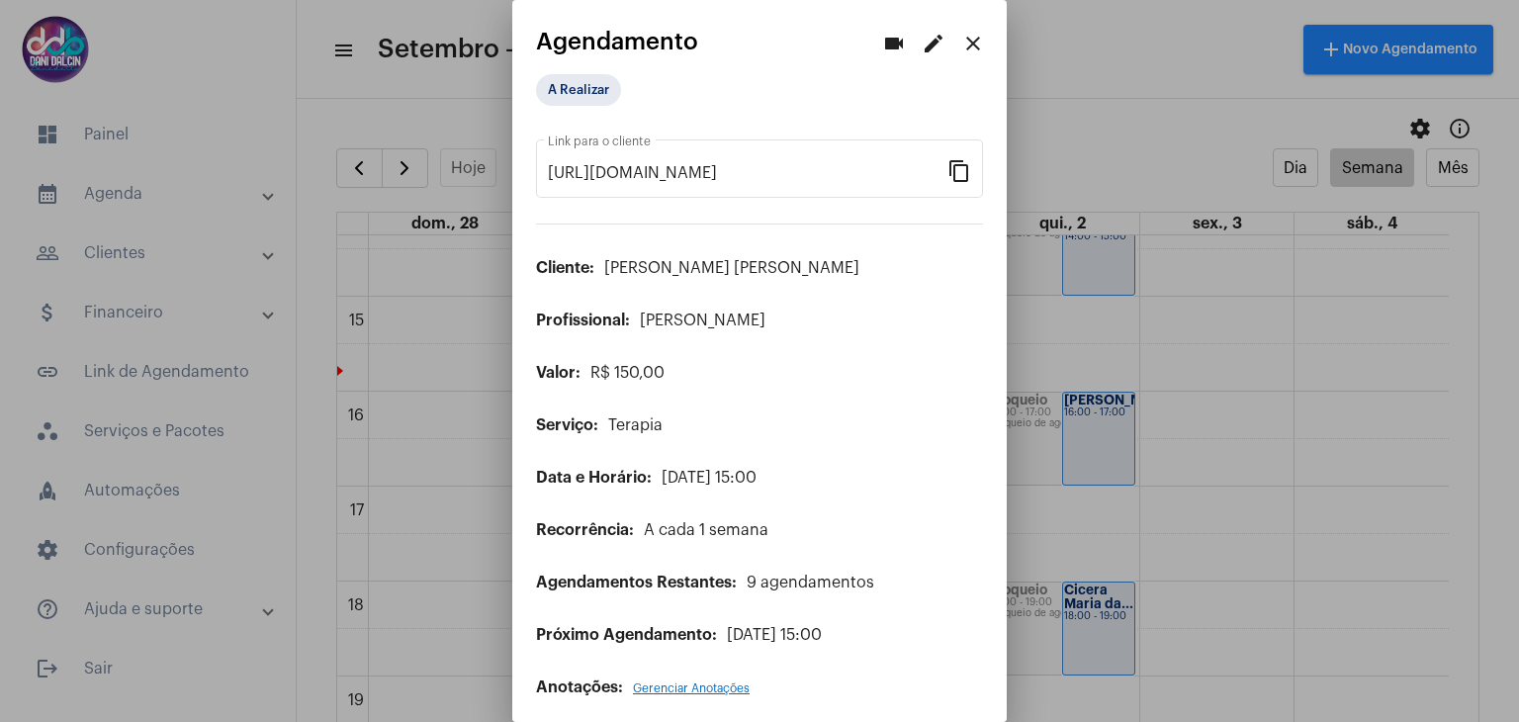
click at [922, 47] on mat-icon "edit" at bounding box center [934, 44] width 24 height 24
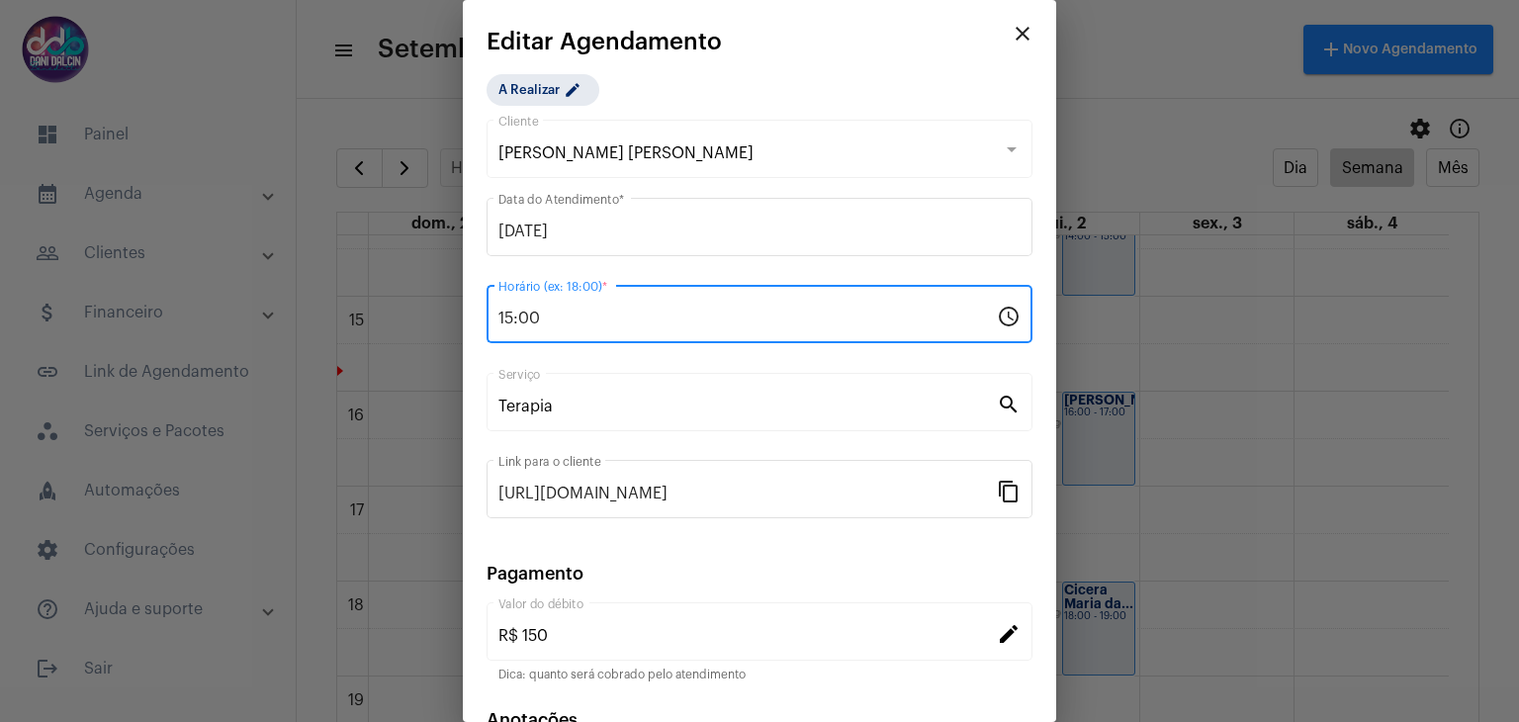
click at [619, 318] on input "15:00" at bounding box center [747, 318] width 498 height 18
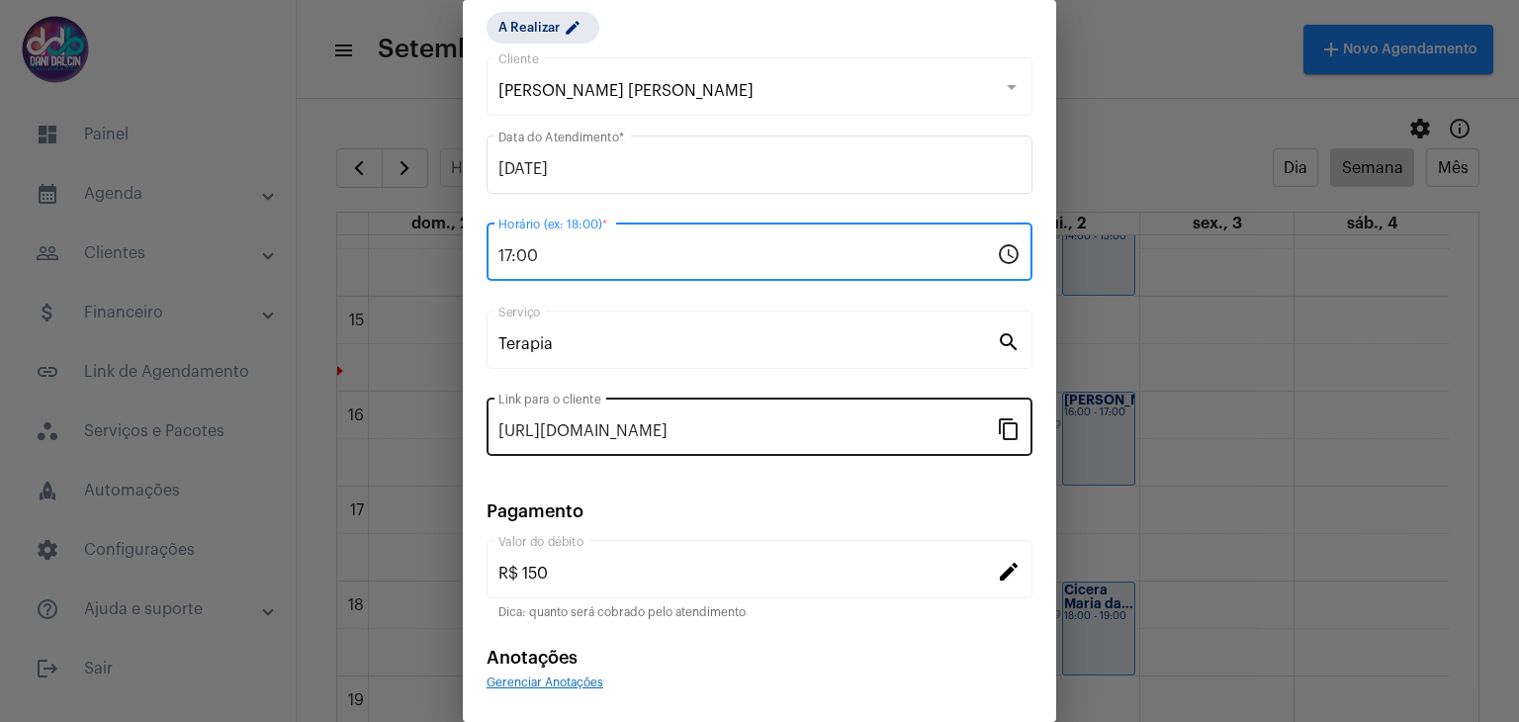
scroll to position [127, 0]
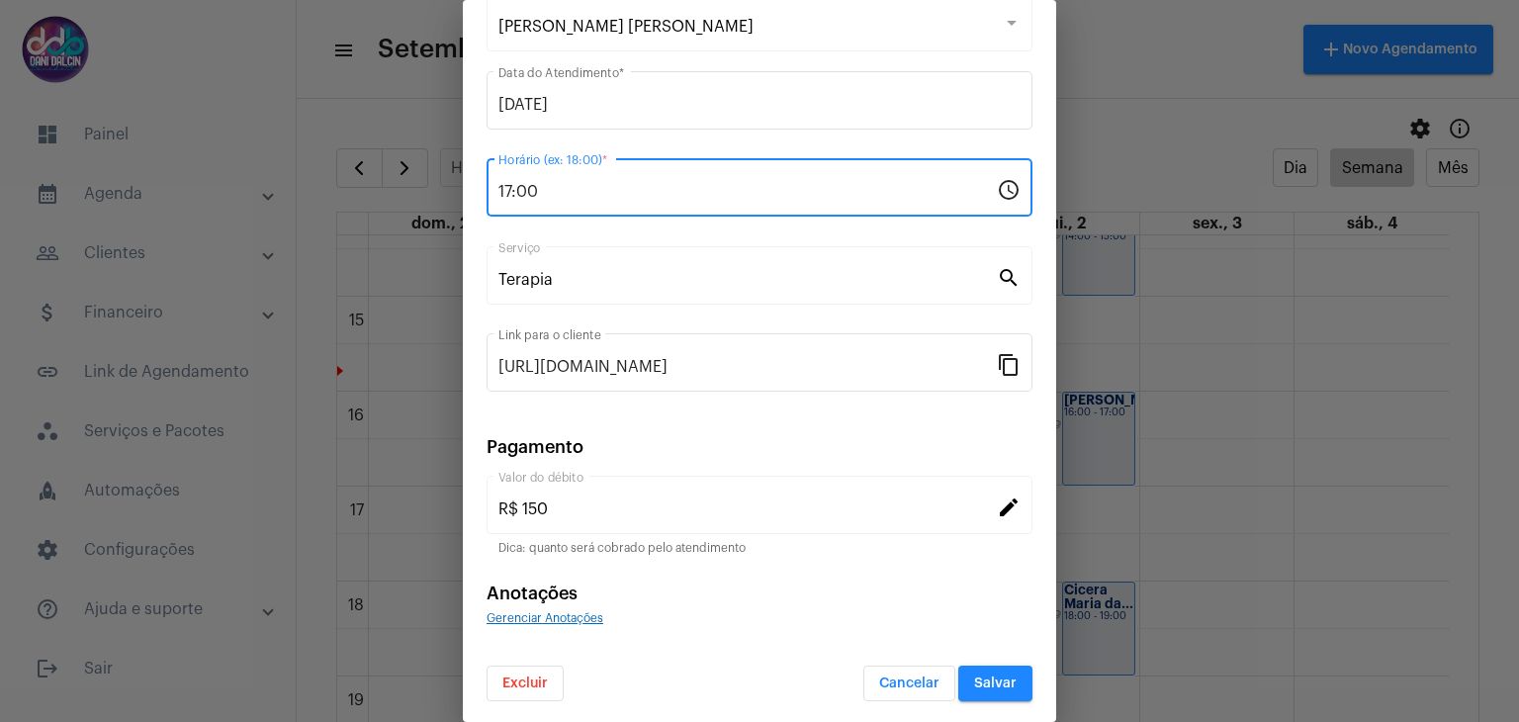
type input "17:00"
click at [968, 693] on button "Salvar" at bounding box center [995, 683] width 74 height 36
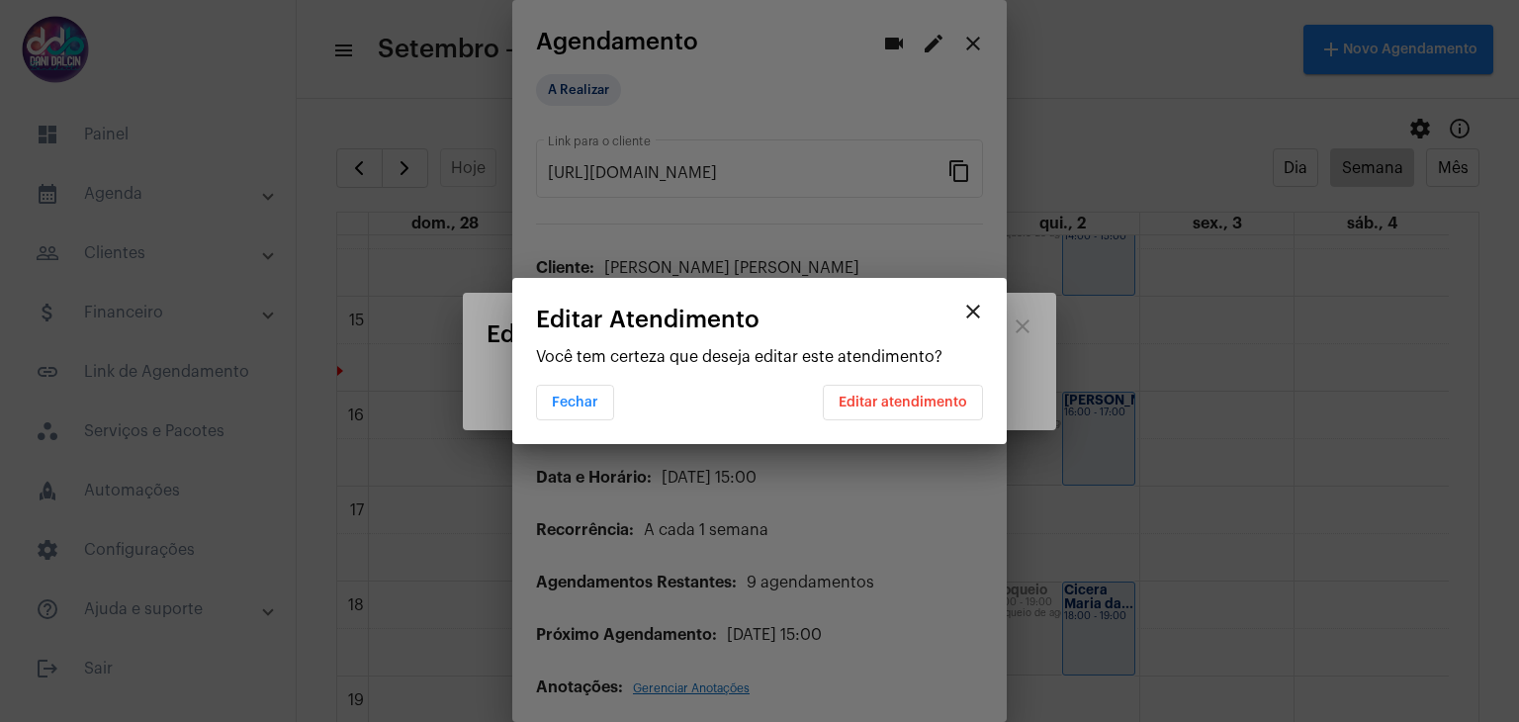
scroll to position [0, 0]
click at [922, 396] on span "Editar atendimento" at bounding box center [902, 402] width 129 height 14
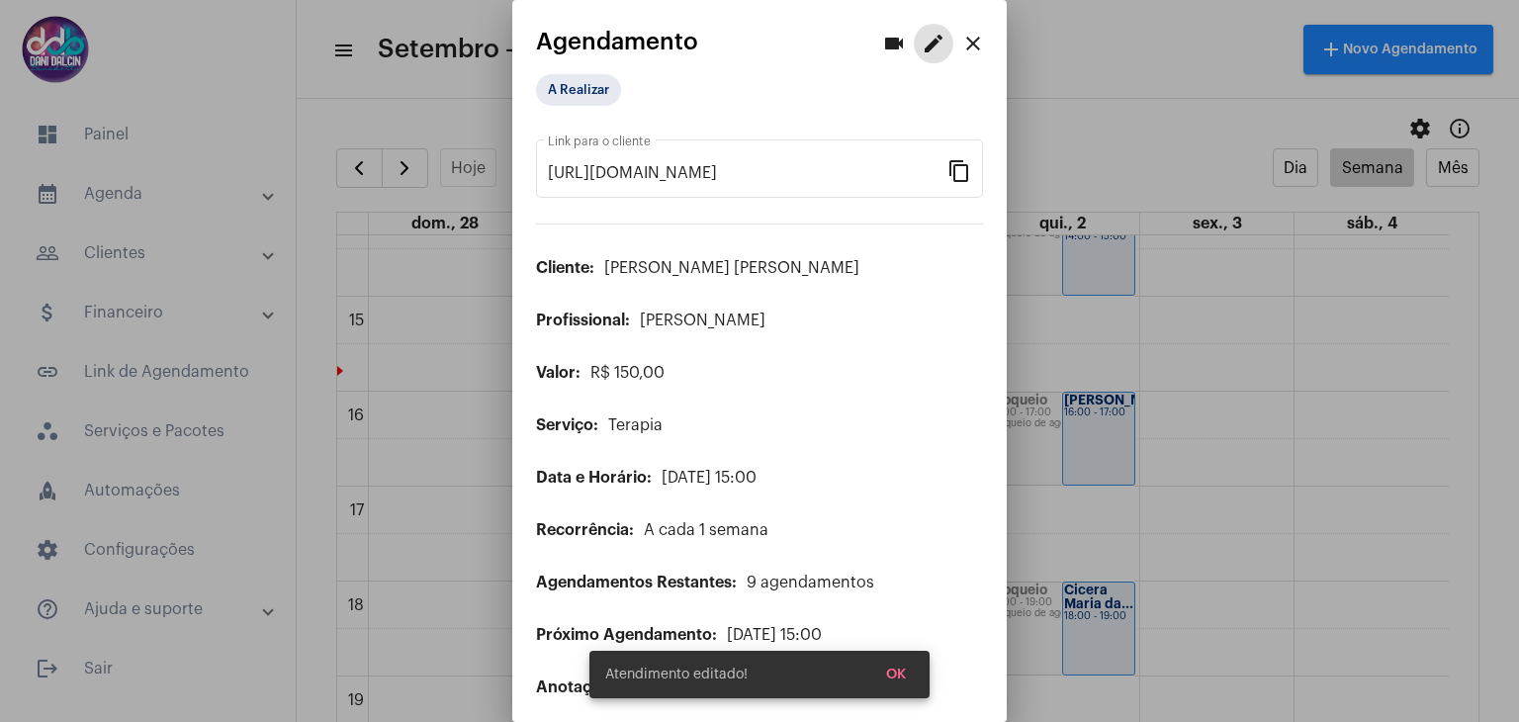
click at [968, 46] on mat-icon "close" at bounding box center [973, 44] width 24 height 24
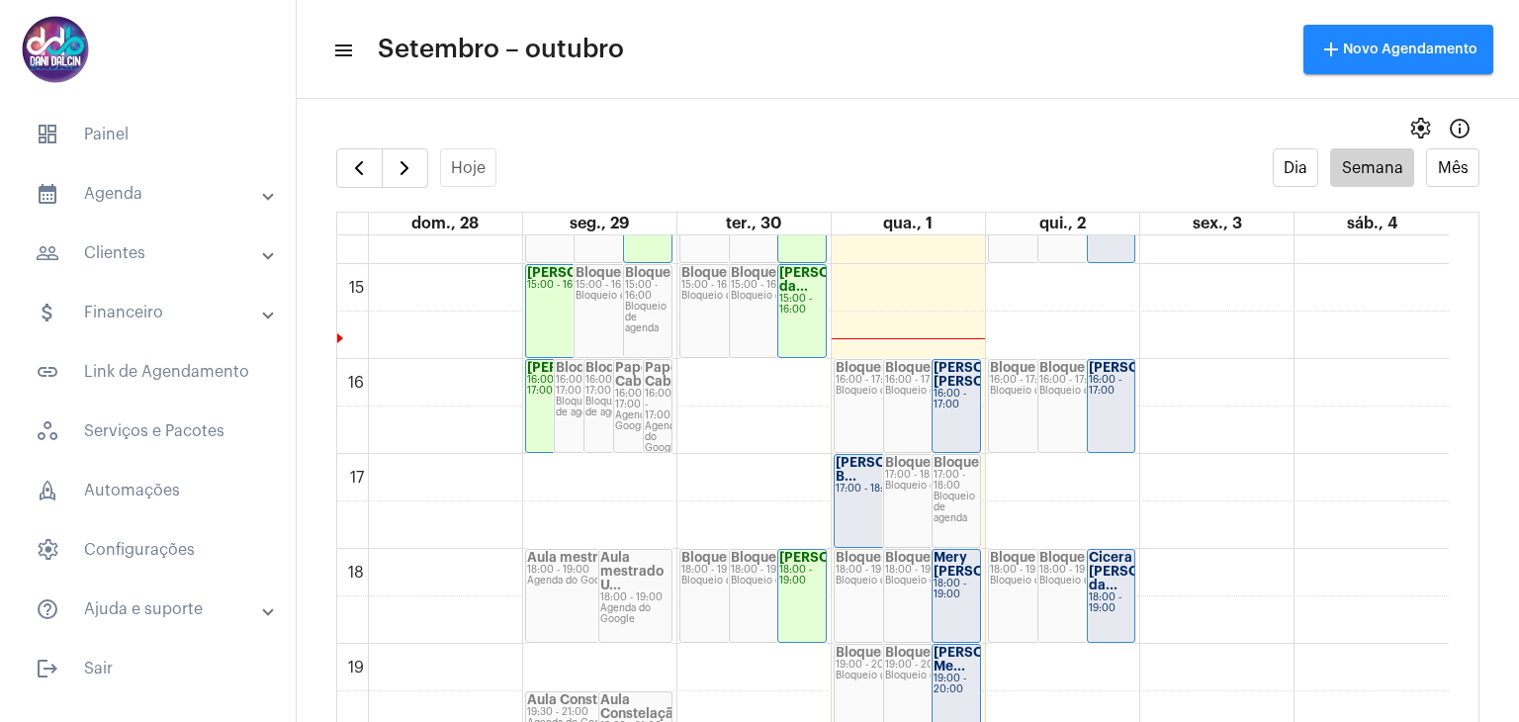
scroll to position [1461, 0]
